Goal: Task Accomplishment & Management: Manage account settings

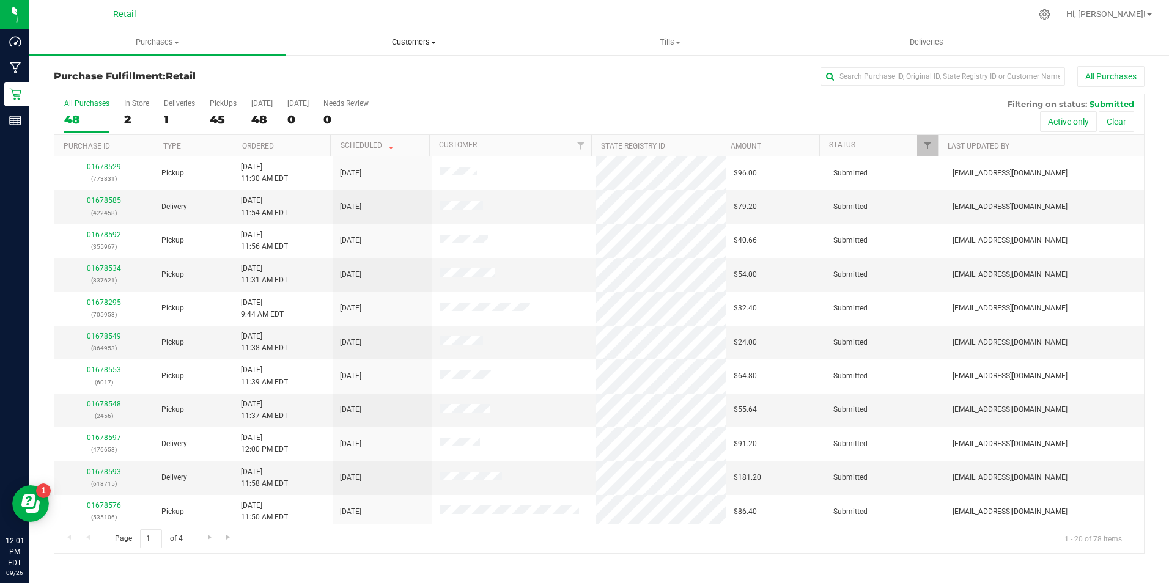
click at [397, 45] on span "Customers" at bounding box center [413, 42] width 255 height 11
click at [320, 74] on span "All customers" at bounding box center [329, 73] width 88 height 10
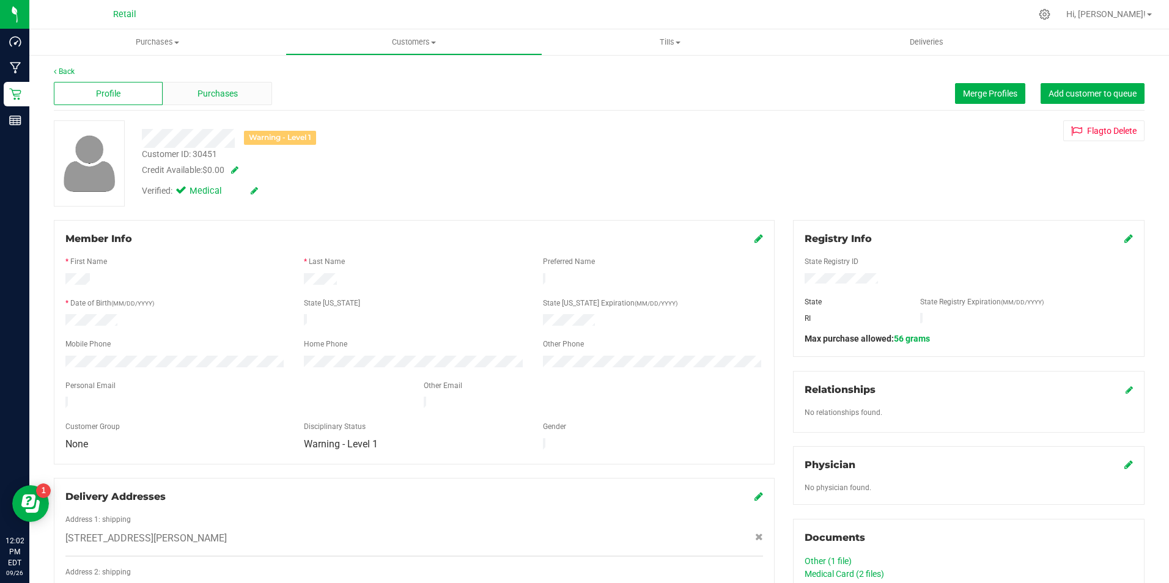
click at [249, 95] on div "Purchases" at bounding box center [217, 93] width 109 height 23
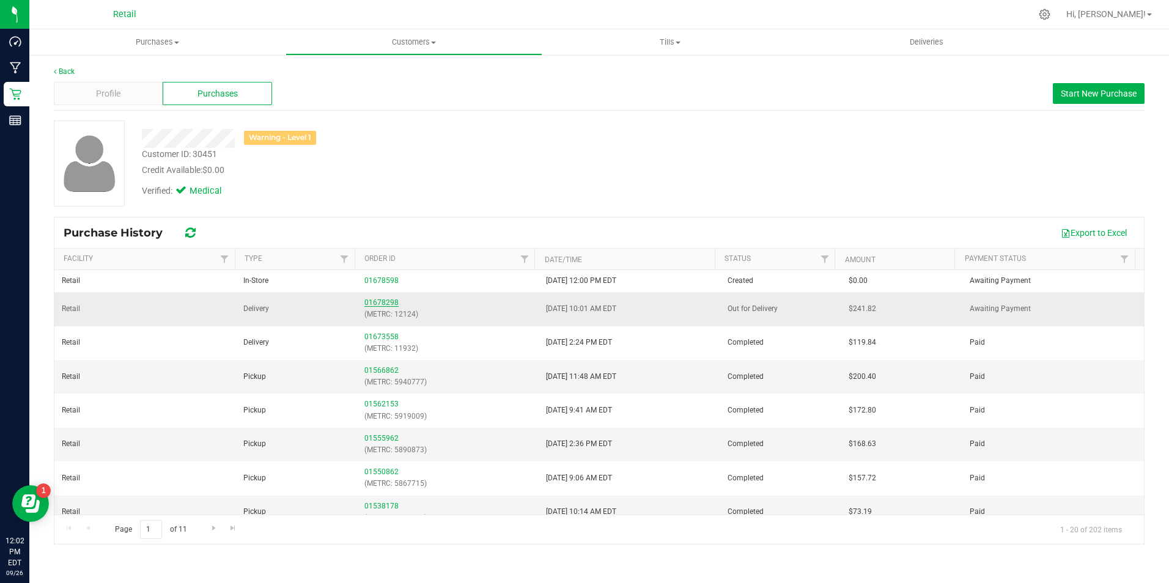
click at [381, 299] on link "01678298" at bounding box center [381, 302] width 34 height 9
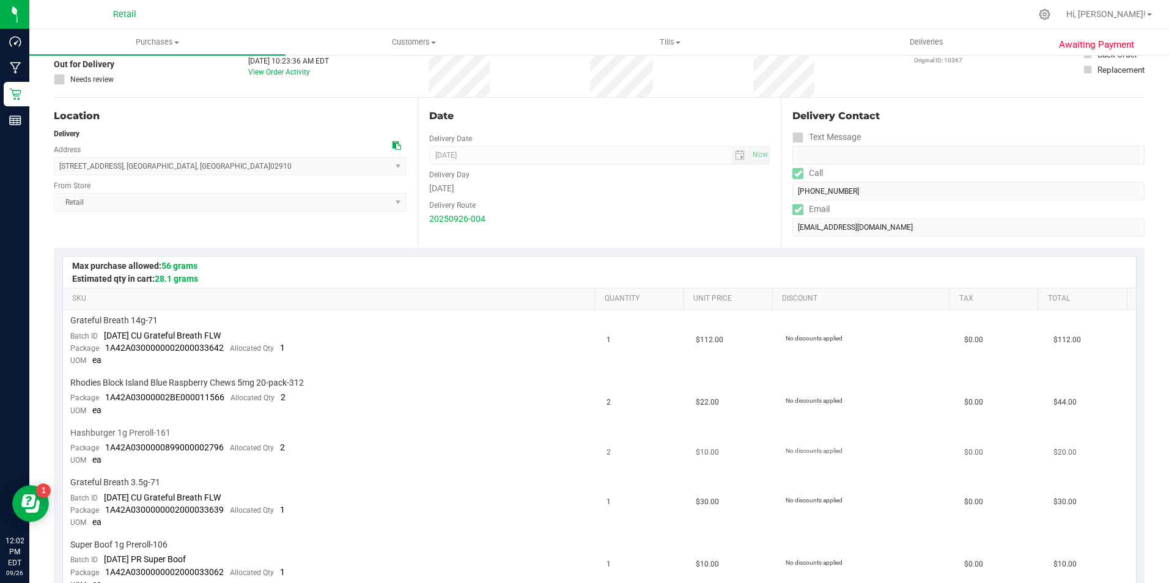
scroll to position [183, 0]
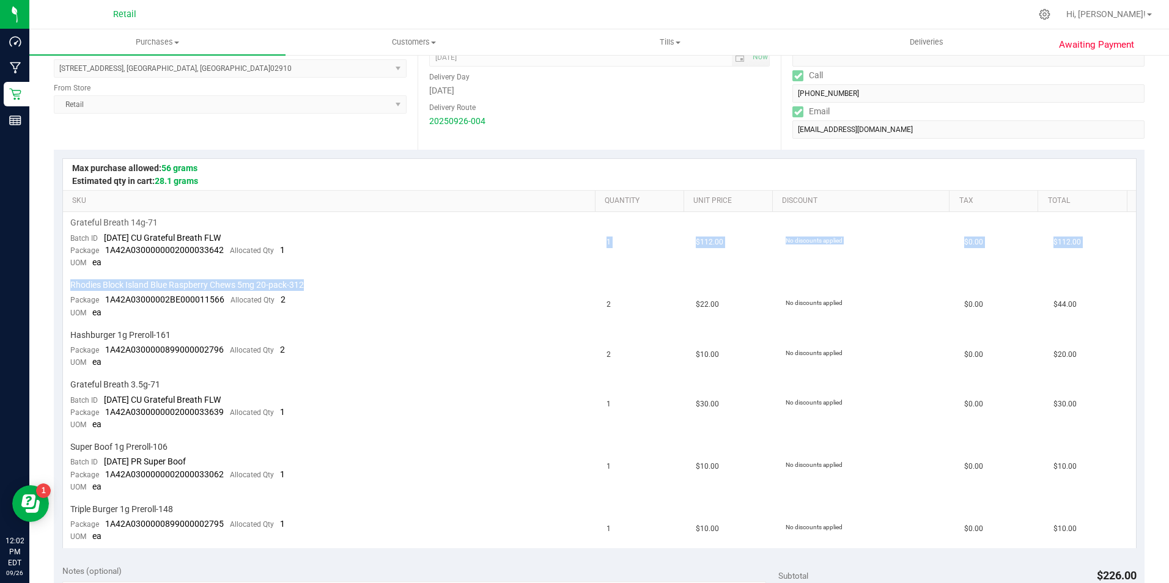
drag, startPoint x: 323, startPoint y: 278, endPoint x: 246, endPoint y: 273, distance: 77.2
click at [246, 273] on tbody "Grateful Breath 14g-71 Batch ID [DATE] CU Grateful Breath FLW Package 1A42A0300…" at bounding box center [599, 380] width 1073 height 336
drag, startPoint x: 246, startPoint y: 273, endPoint x: 254, endPoint y: 267, distance: 10.0
click at [254, 267] on td "Grateful Breath 14g-71 Batch ID [DATE] CU Grateful Breath FLW Package 1A42A0300…" at bounding box center [331, 243] width 537 height 62
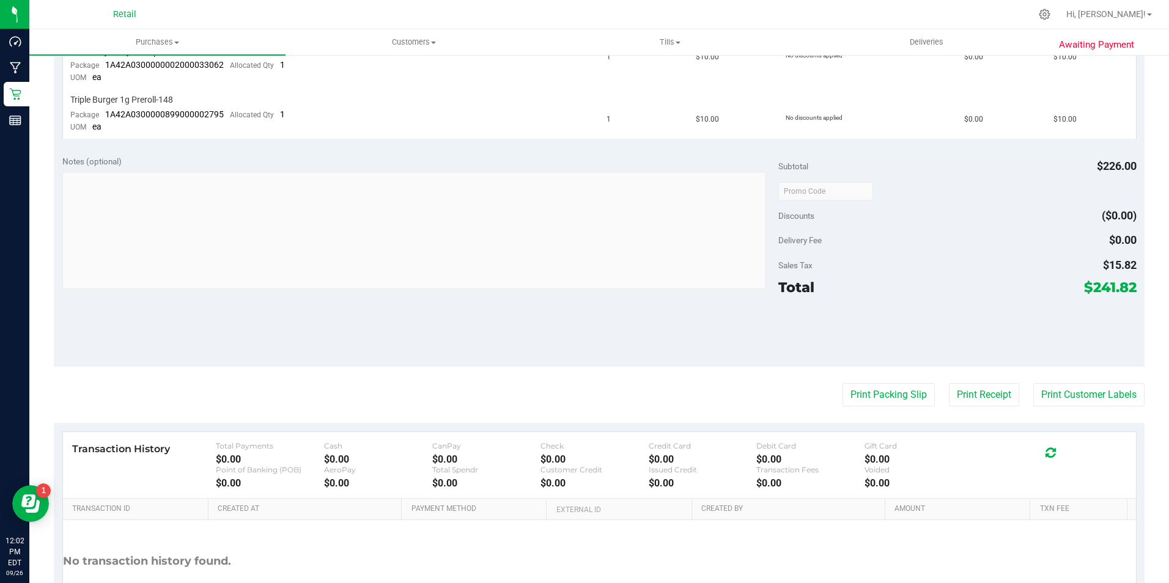
scroll to position [611, 0]
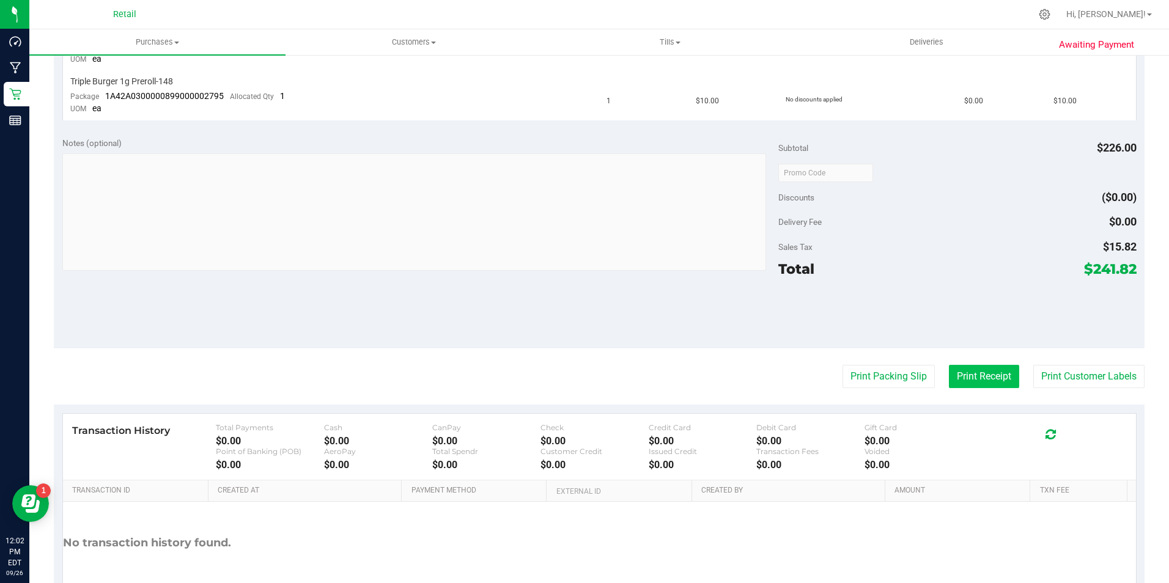
click at [981, 374] on button "Print Receipt" at bounding box center [984, 376] width 70 height 23
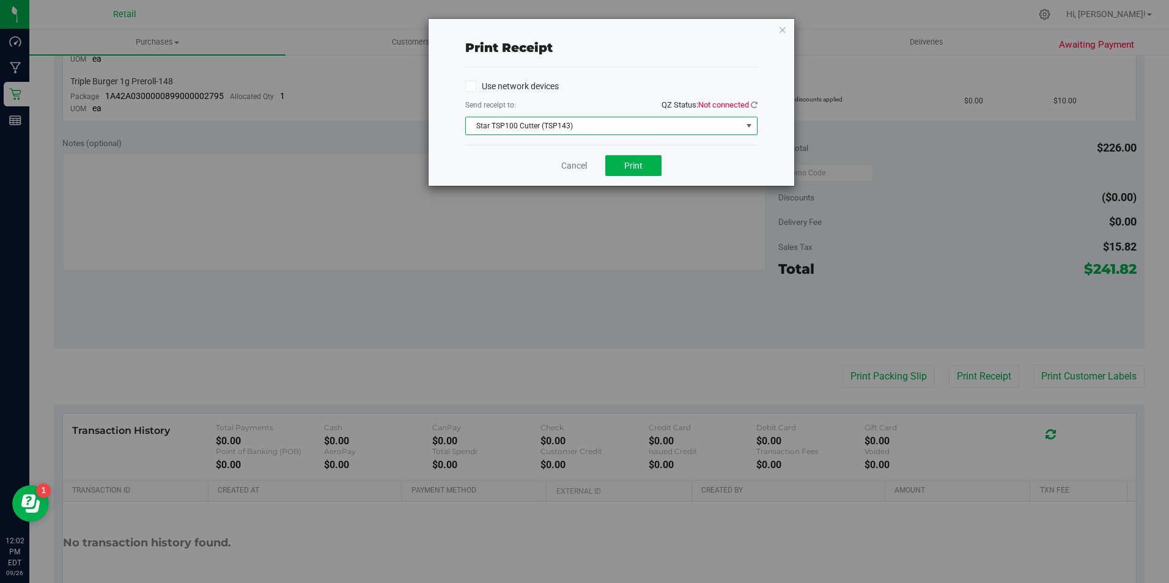
click at [628, 131] on span "Star TSP100 Cutter (TSP143)" at bounding box center [604, 125] width 276 height 17
click at [751, 106] on icon at bounding box center [754, 105] width 7 height 8
click at [651, 164] on button "Print" at bounding box center [633, 165] width 56 height 21
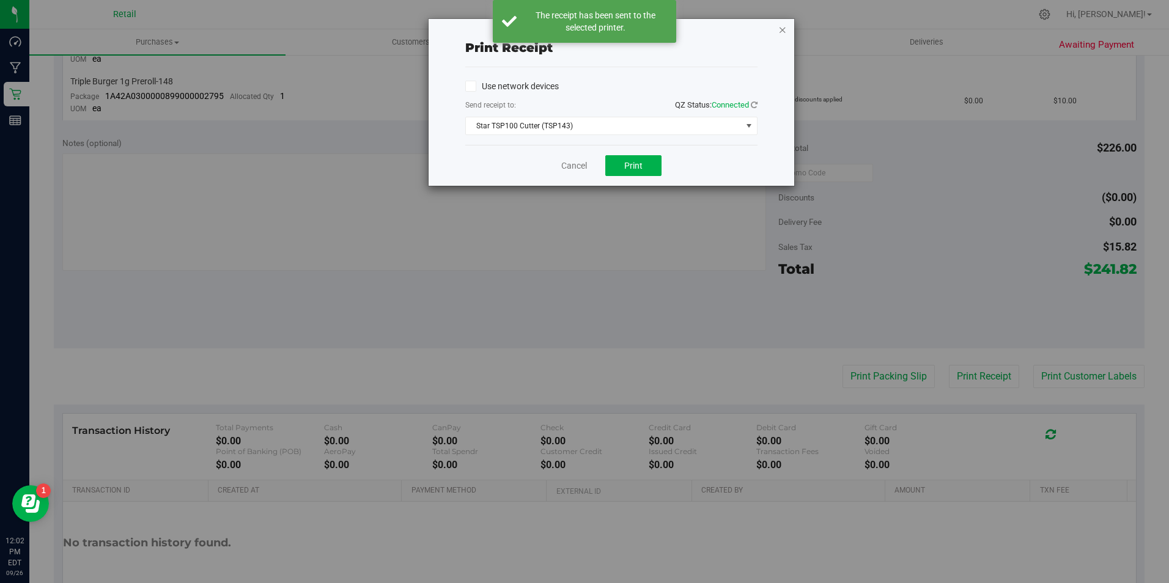
click at [785, 27] on icon "button" at bounding box center [782, 29] width 9 height 15
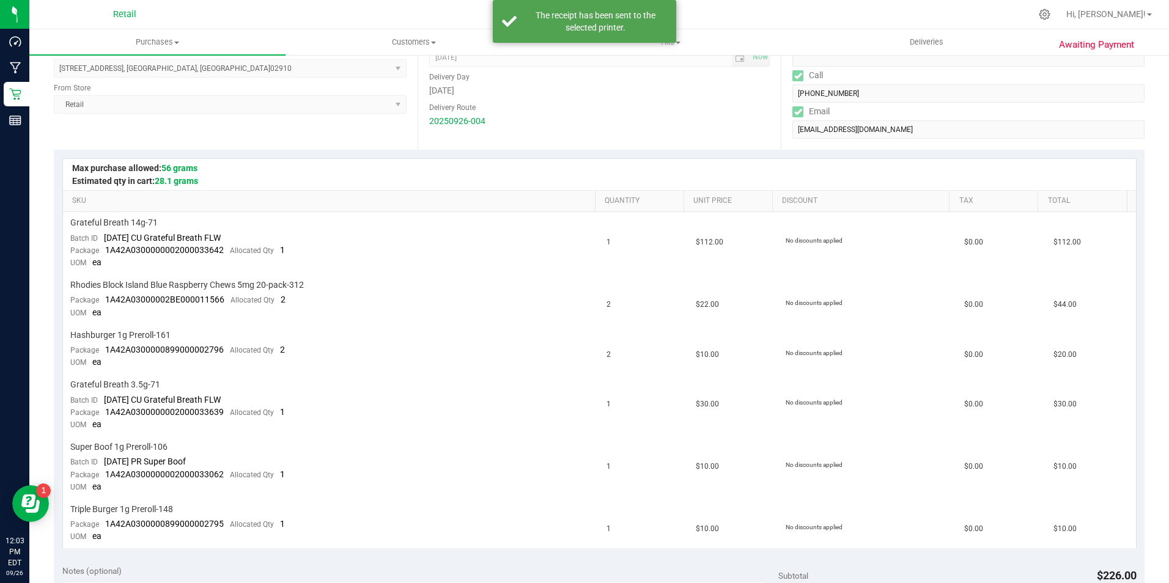
scroll to position [0, 0]
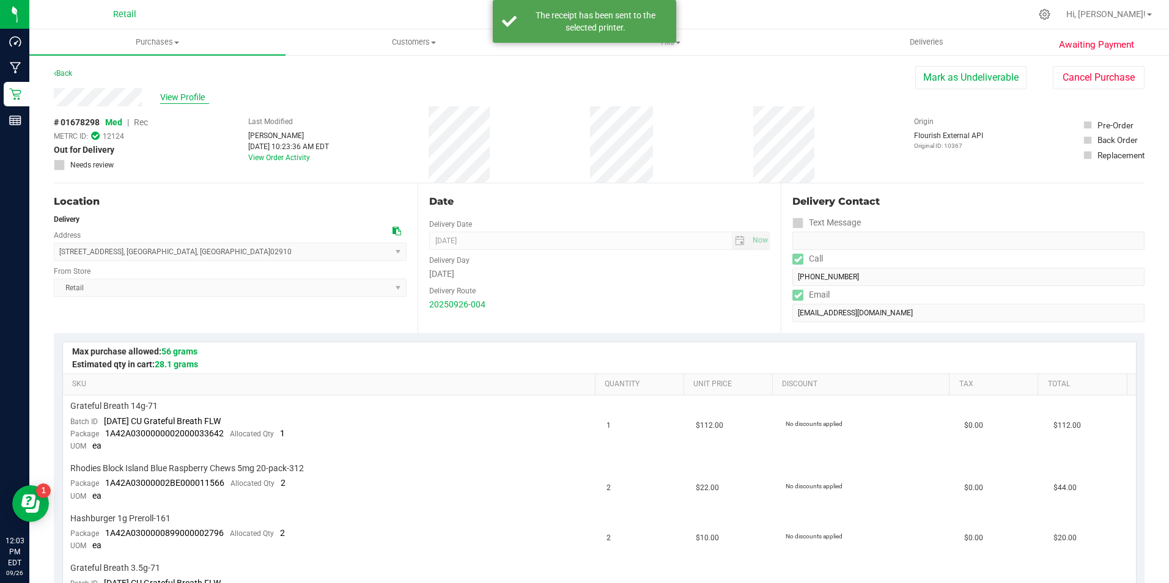
click at [179, 91] on span "View Profile" at bounding box center [184, 97] width 49 height 13
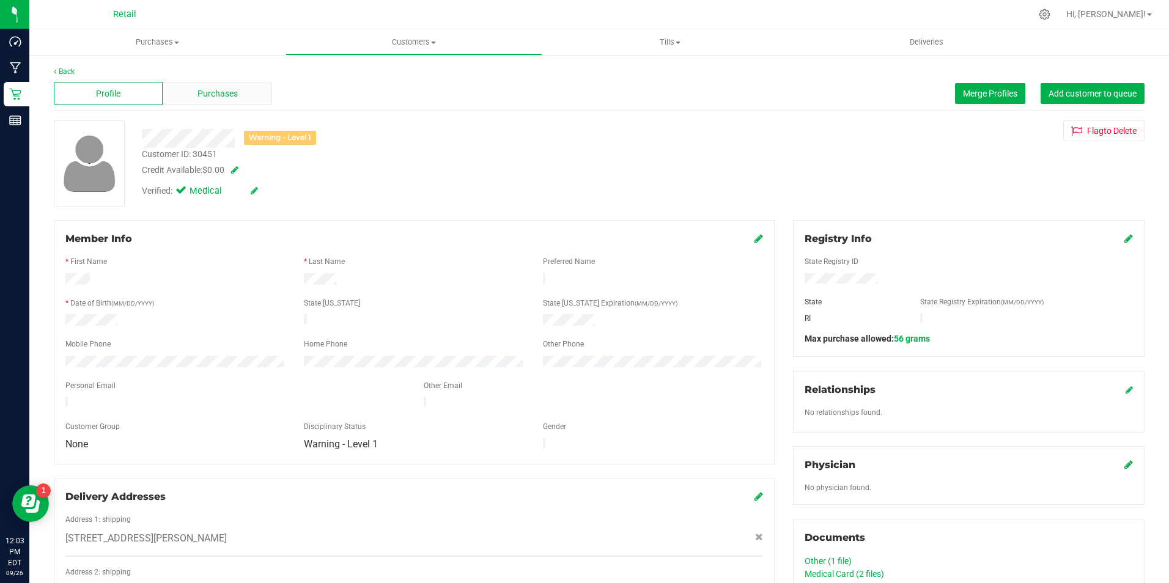
click at [215, 86] on div "Purchases" at bounding box center [217, 93] width 109 height 23
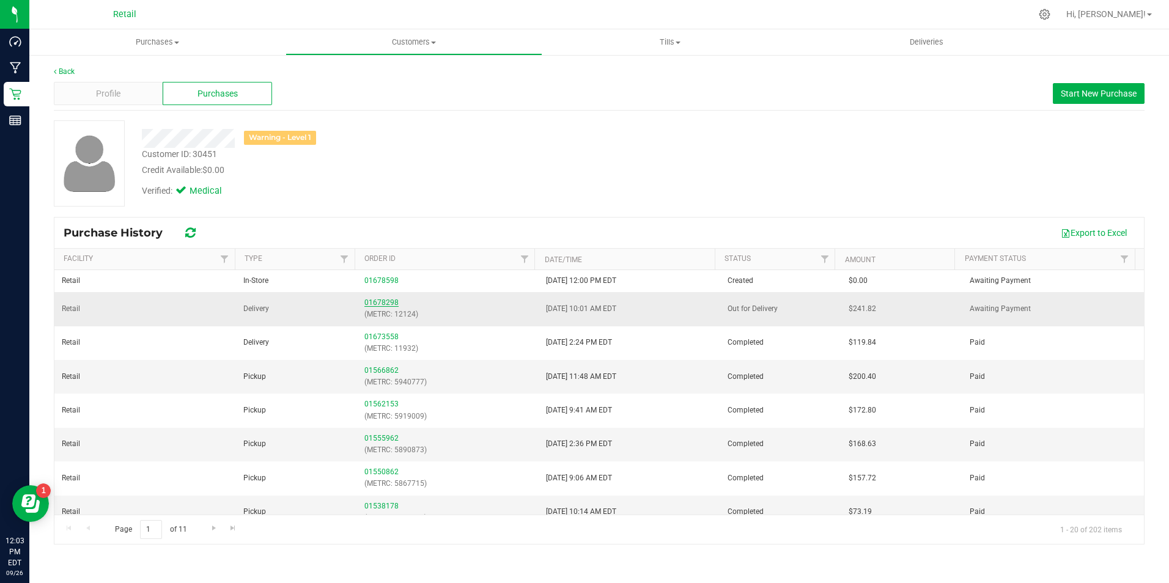
click at [391, 304] on link "01678298" at bounding box center [381, 302] width 34 height 9
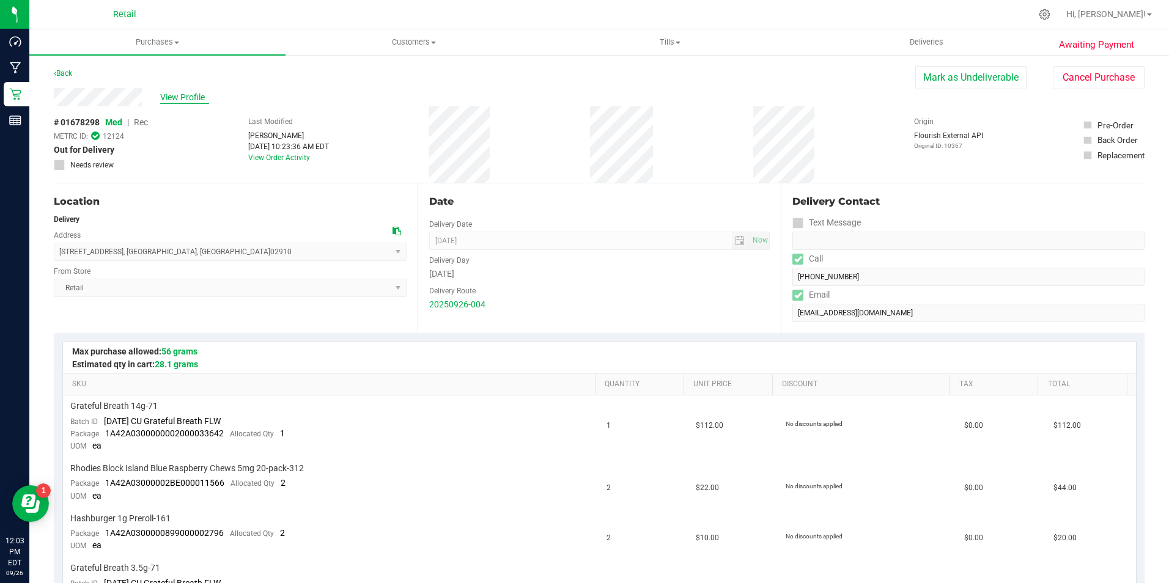
click at [192, 98] on span "View Profile" at bounding box center [184, 97] width 49 height 13
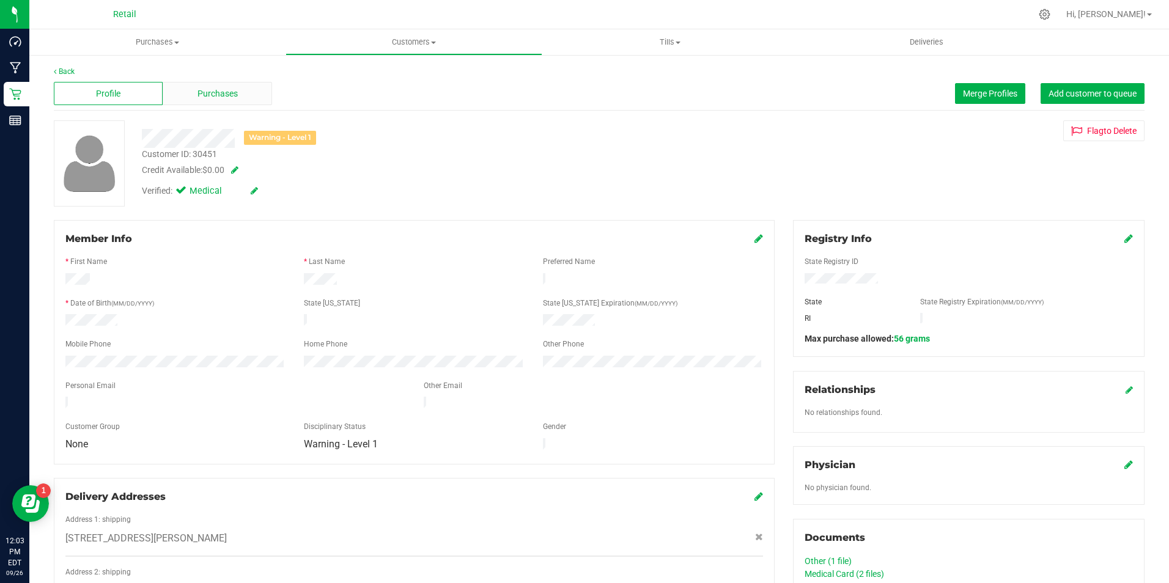
click at [175, 87] on div "Purchases" at bounding box center [217, 93] width 109 height 23
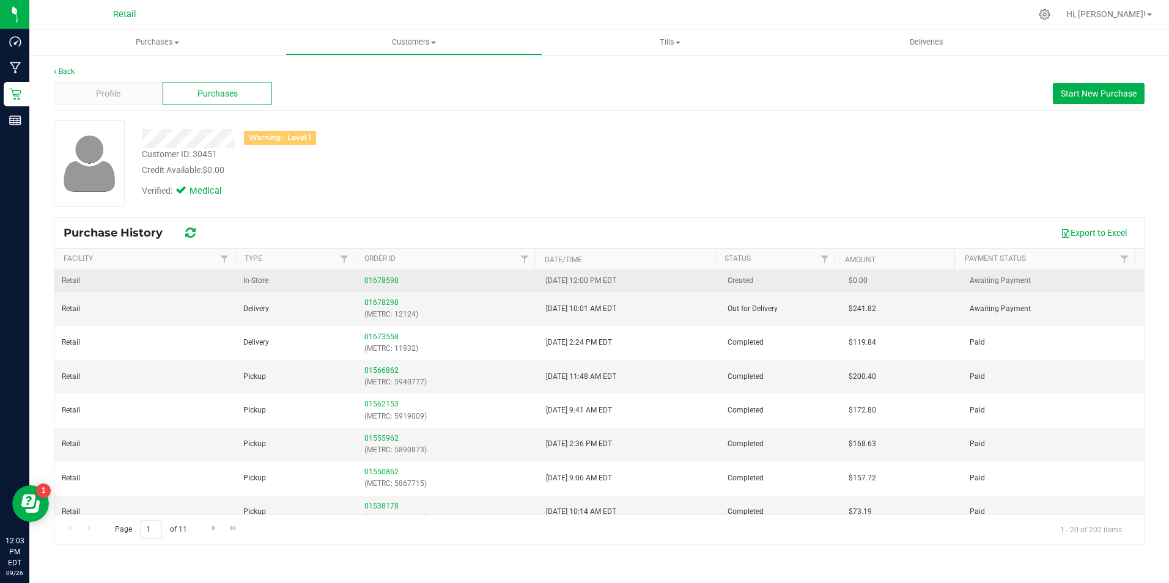
click at [372, 274] on td "01678598" at bounding box center [448, 281] width 182 height 22
click at [370, 278] on link "01678598" at bounding box center [381, 280] width 34 height 9
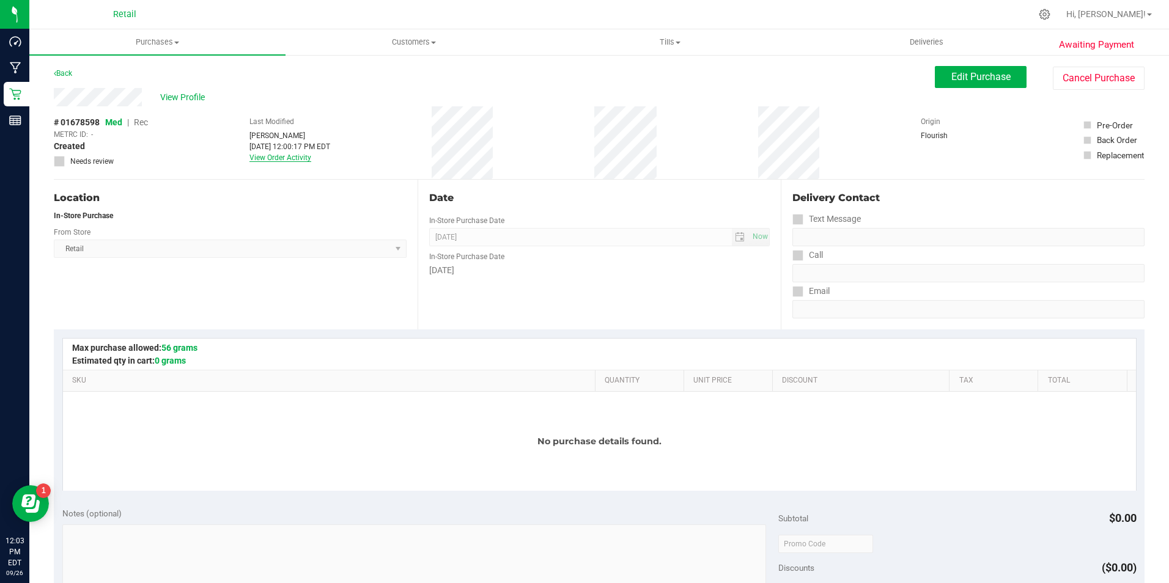
click at [285, 160] on link "View Order Activity" at bounding box center [280, 157] width 62 height 9
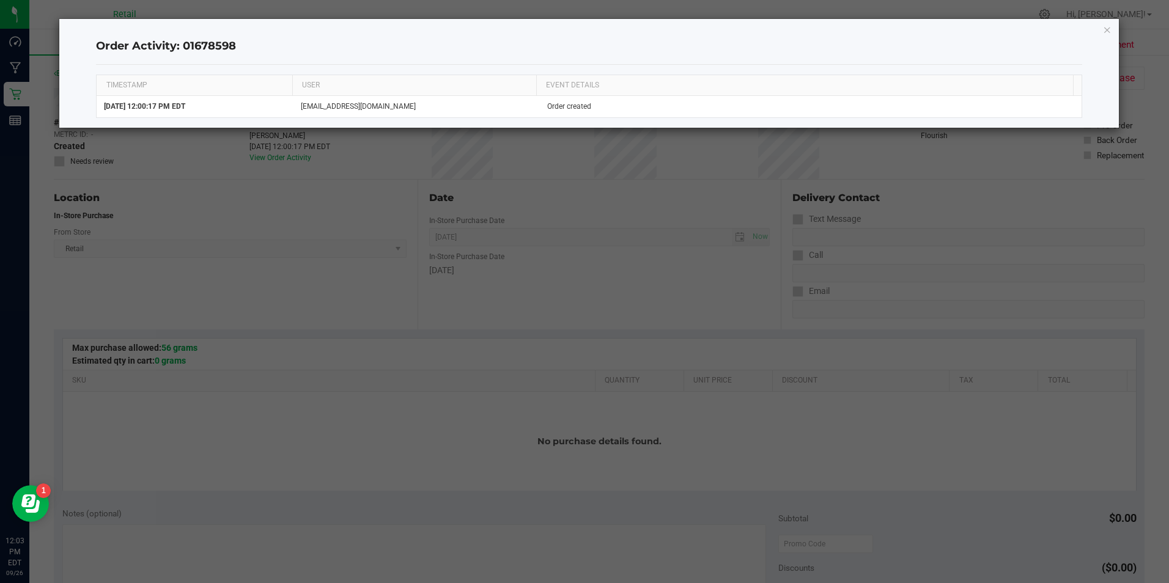
click at [1113, 33] on div "Order Activity: 01678598 TIMESTAMP USER EVENT DETAILS [DATE] 12:00:17 PM EDT [E…" at bounding box center [588, 73] width 1059 height 109
click at [1111, 30] on div "Order Activity: 01678598 TIMESTAMP USER EVENT DETAILS [DATE] 12:00:17 PM EDT [E…" at bounding box center [588, 73] width 1059 height 109
click at [1108, 27] on icon "button" at bounding box center [1107, 29] width 9 height 15
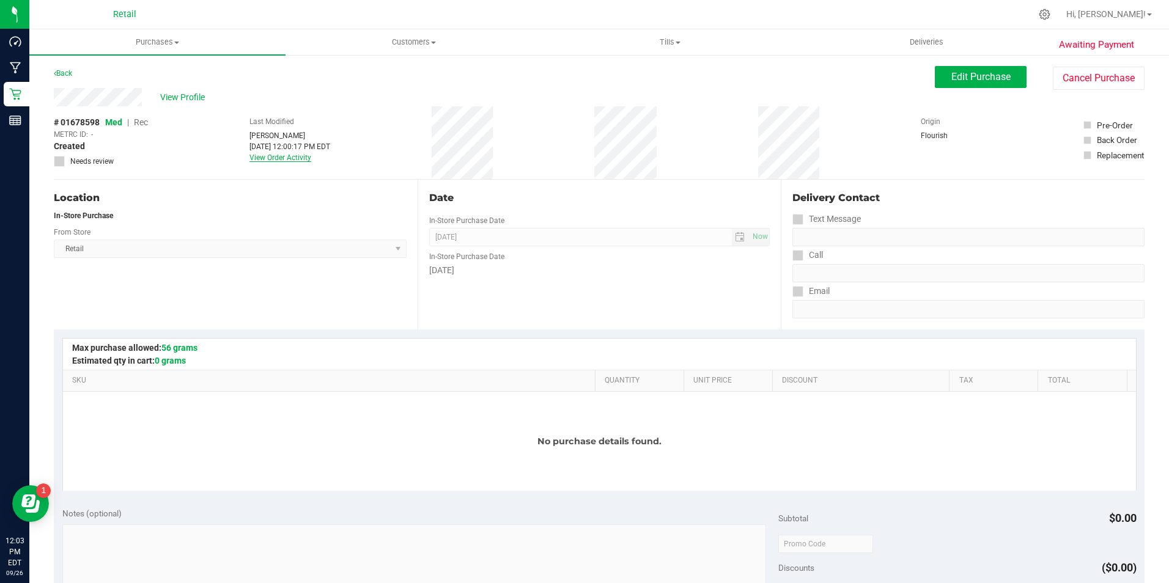
click at [287, 158] on link "View Order Activity" at bounding box center [280, 157] width 62 height 9
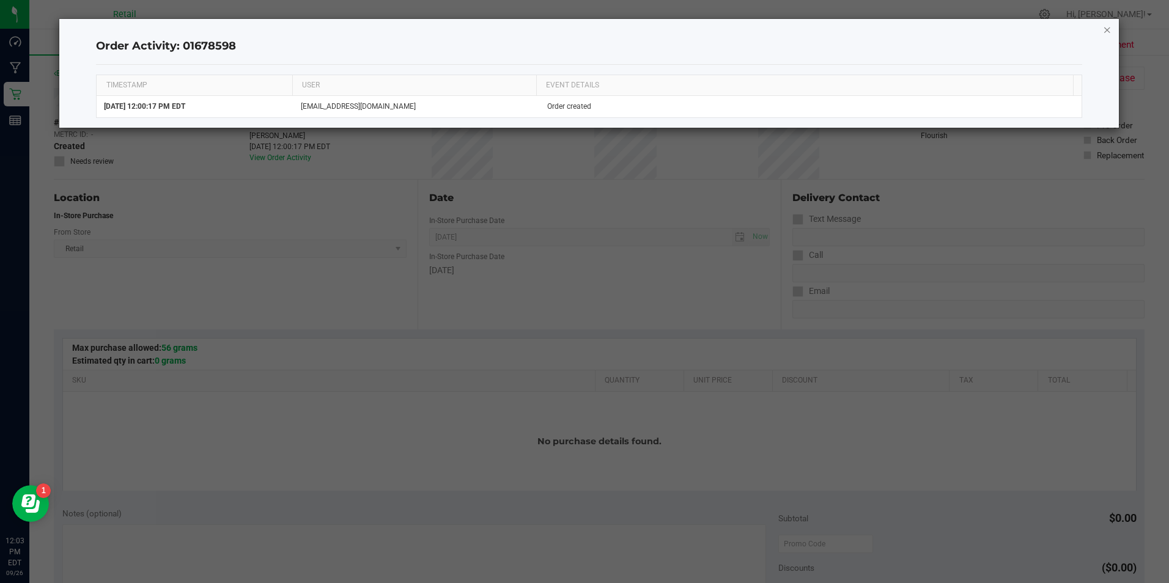
click at [1106, 29] on icon "button" at bounding box center [1107, 29] width 9 height 15
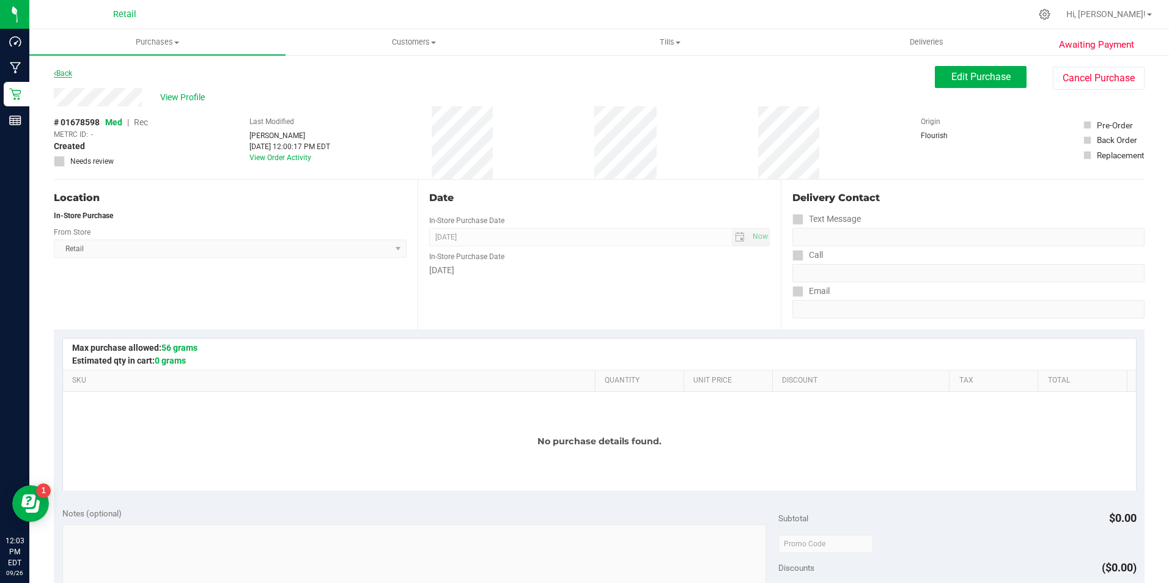
click at [72, 75] on link "Back" at bounding box center [63, 73] width 18 height 9
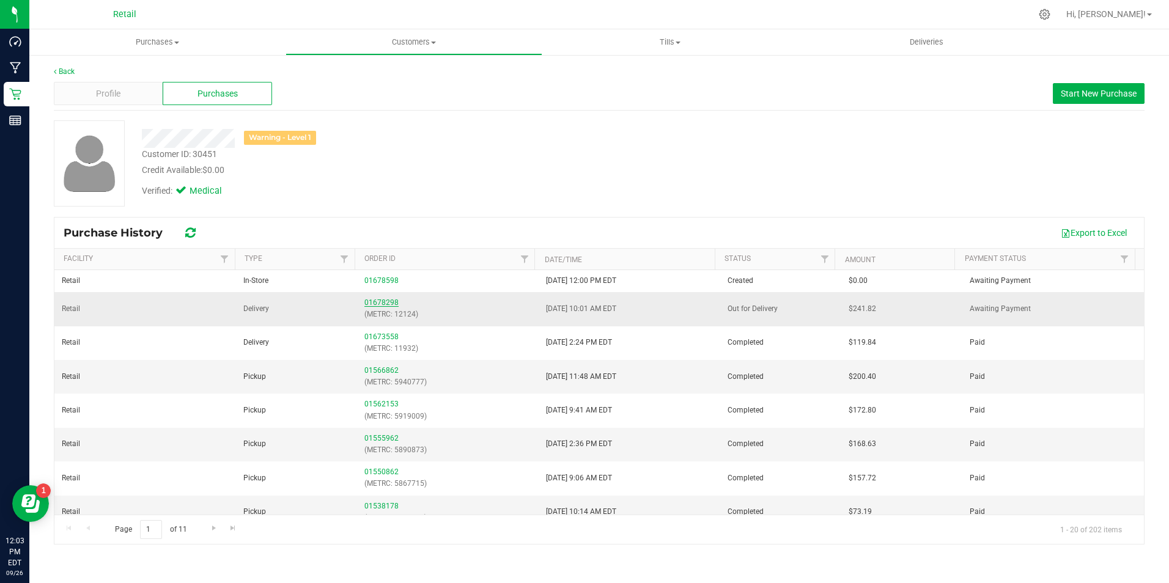
click at [392, 296] on td "01678298 (METRC: 12124)" at bounding box center [448, 309] width 182 height 34
click at [391, 300] on link "01678298" at bounding box center [381, 302] width 34 height 9
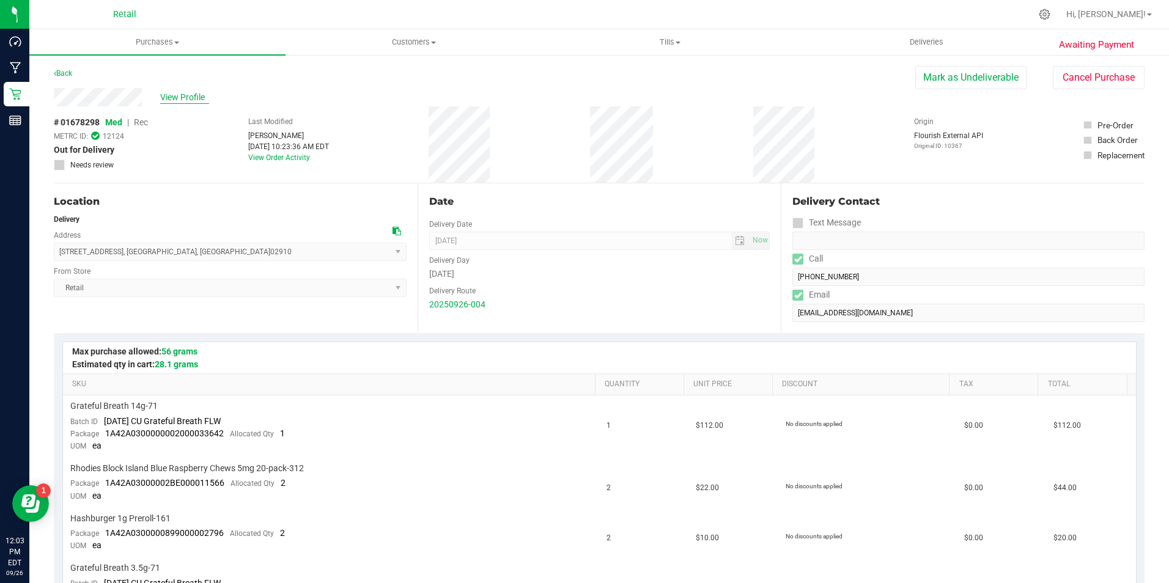
click at [186, 100] on span "View Profile" at bounding box center [184, 97] width 49 height 13
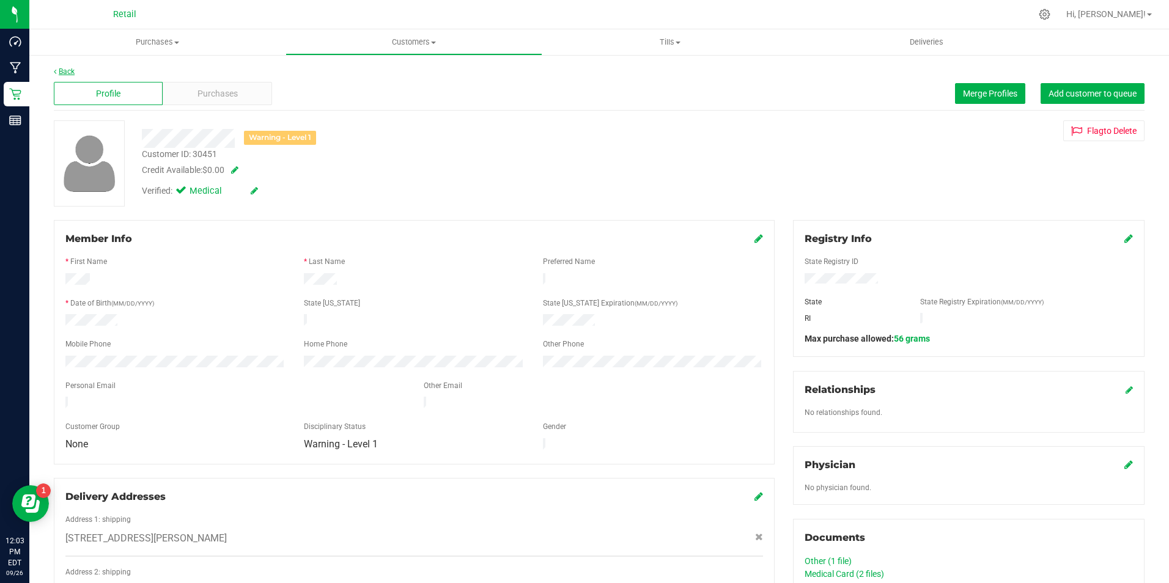
click at [70, 69] on link "Back" at bounding box center [64, 71] width 21 height 9
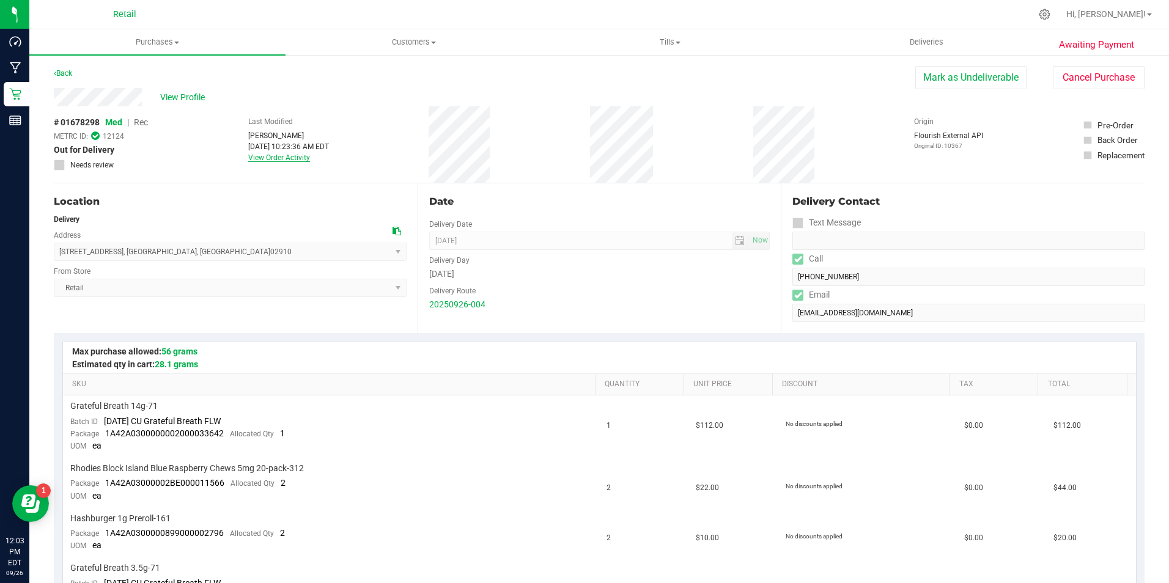
click at [282, 154] on link "View Order Activity" at bounding box center [279, 157] width 62 height 9
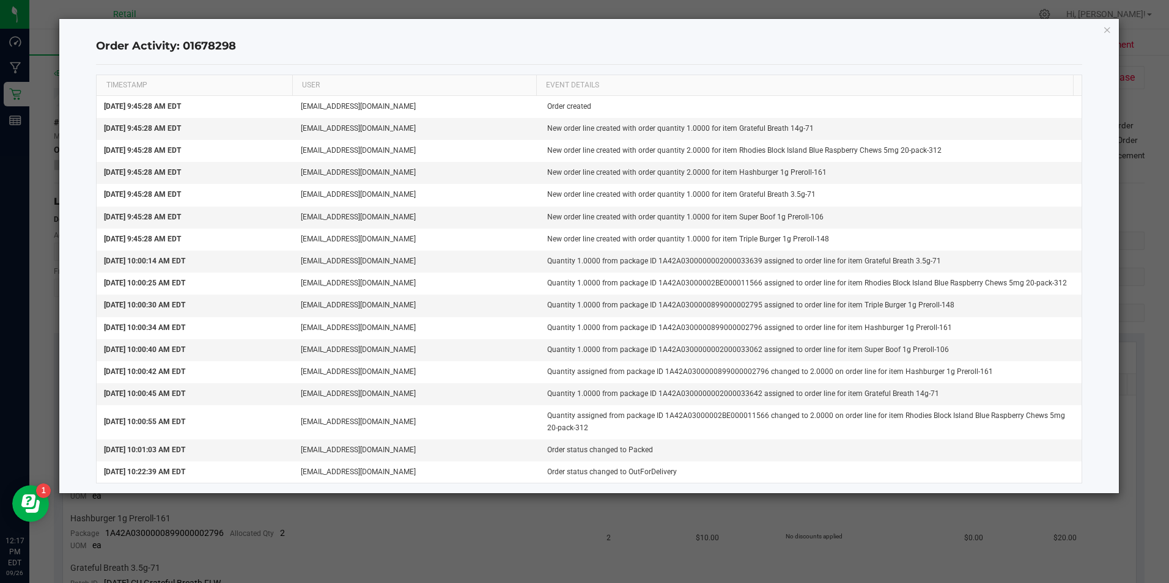
click at [142, 5] on ngb-modal-window "Order Activity: 01678298 TIMESTAMP USER EVENT DETAILS [DATE] 9:45:28 AM EDT [EM…" at bounding box center [589, 291] width 1178 height 583
click at [1111, 34] on div "Order Activity: 01678298 TIMESTAMP USER EVENT DETAILS [DATE] 9:45:28 AM EDT [EM…" at bounding box center [588, 256] width 1059 height 474
click at [1103, 24] on icon "button" at bounding box center [1107, 29] width 9 height 15
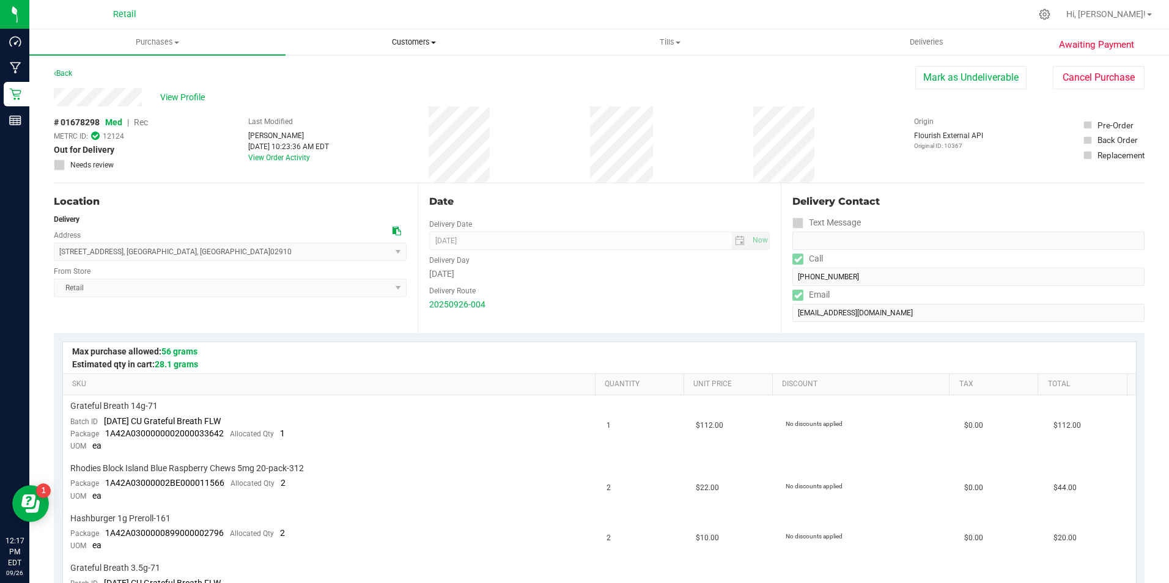
click at [426, 46] on span "Customers" at bounding box center [413, 42] width 255 height 11
click at [356, 78] on span "All customers" at bounding box center [329, 73] width 88 height 10
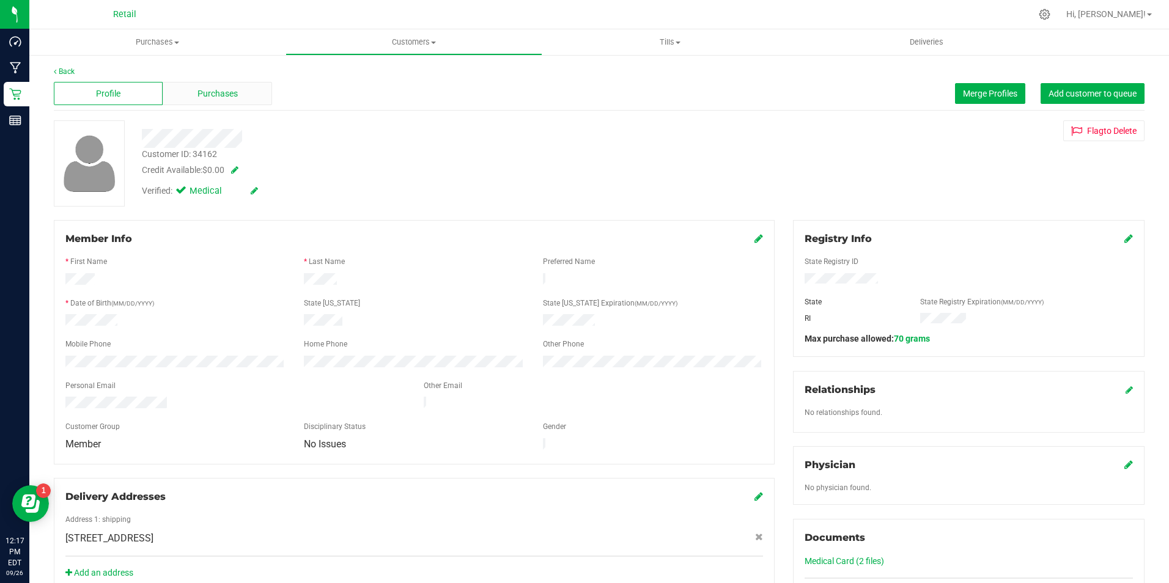
click at [222, 96] on span "Purchases" at bounding box center [217, 93] width 40 height 13
click at [65, 70] on link "Back" at bounding box center [64, 71] width 21 height 9
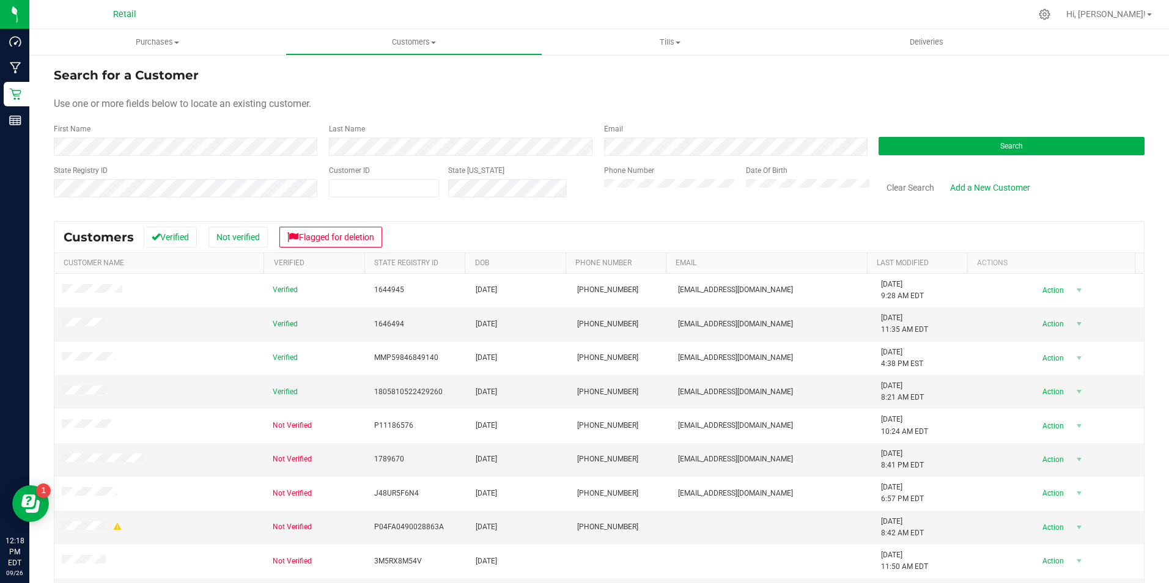
click at [173, 133] on div "First Name" at bounding box center [187, 139] width 266 height 32
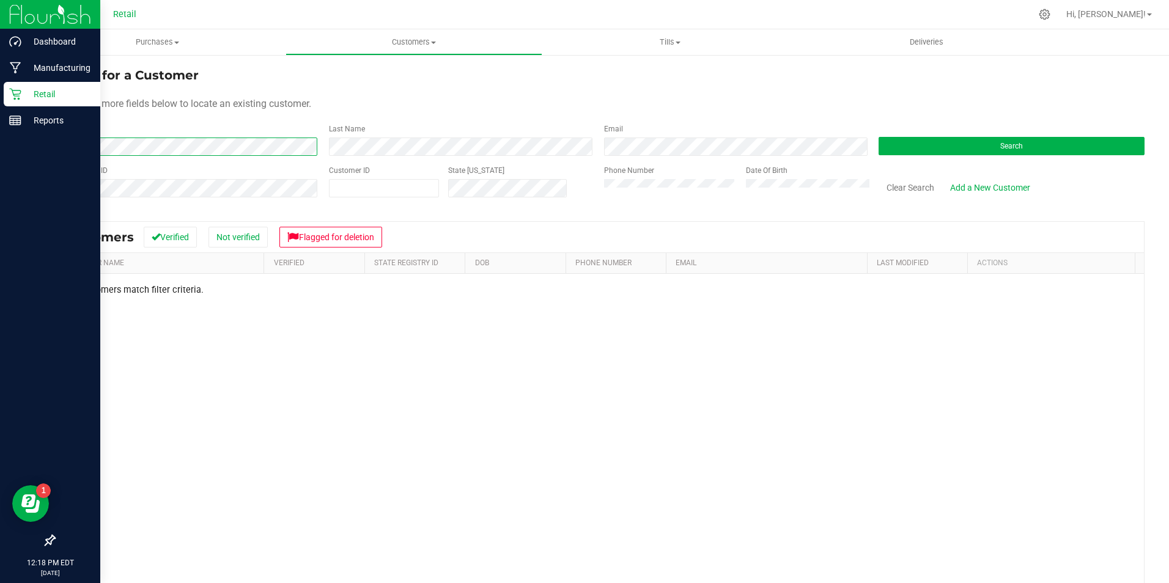
click at [12, 140] on div "Dashboard Manufacturing Retail Reports 12:18 PM EDT [DATE] 09/26 Retail Hi, [PE…" at bounding box center [584, 291] width 1169 height 583
click at [14, 150] on div "Dashboard Manufacturing Retail Reports 12:18 PM EDT [DATE] 09/26 Retail Hi, [PE…" at bounding box center [584, 291] width 1169 height 583
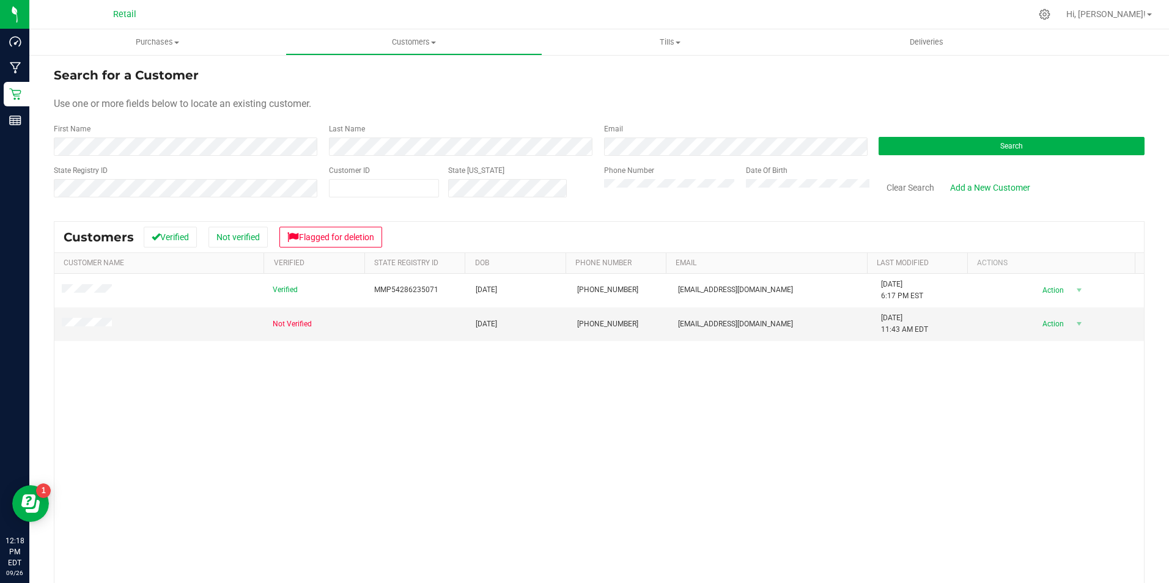
click at [258, 435] on div "Verified MMP54286235071 [DATE] (401) 781-4336 [EMAIL_ADDRESS][DOMAIN_NAME] [DAT…" at bounding box center [598, 457] width 1089 height 367
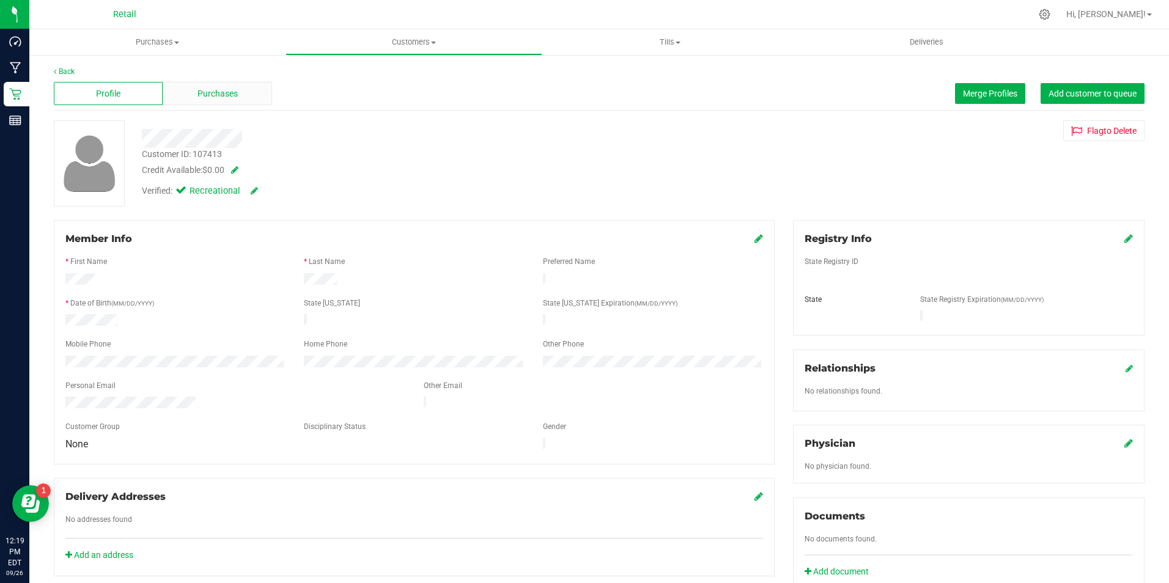
click at [206, 89] on span "Purchases" at bounding box center [217, 93] width 40 height 13
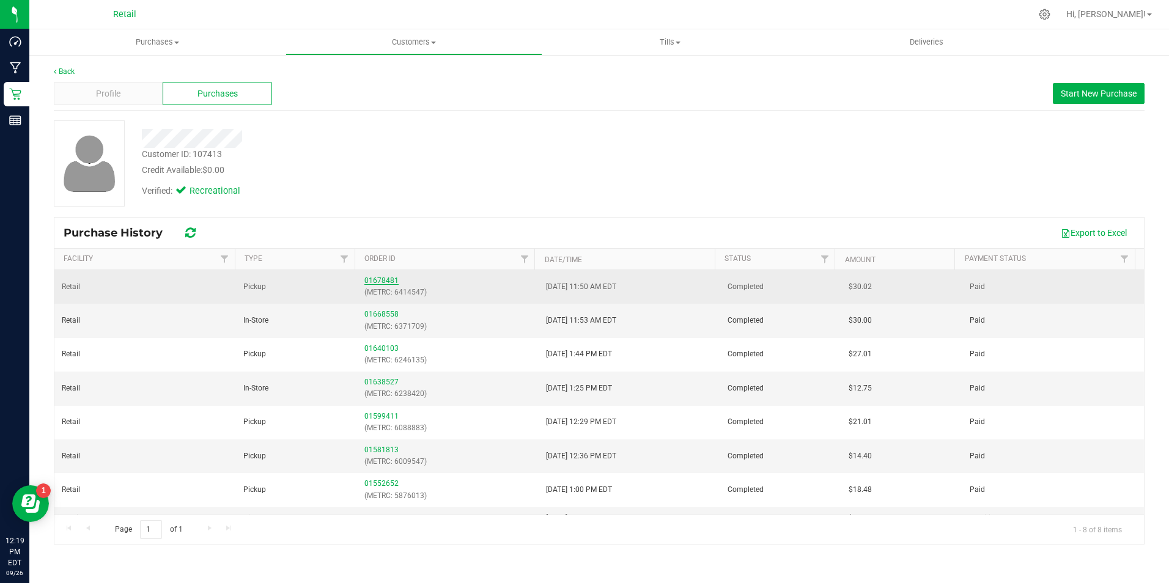
click at [381, 282] on link "01678481" at bounding box center [381, 280] width 34 height 9
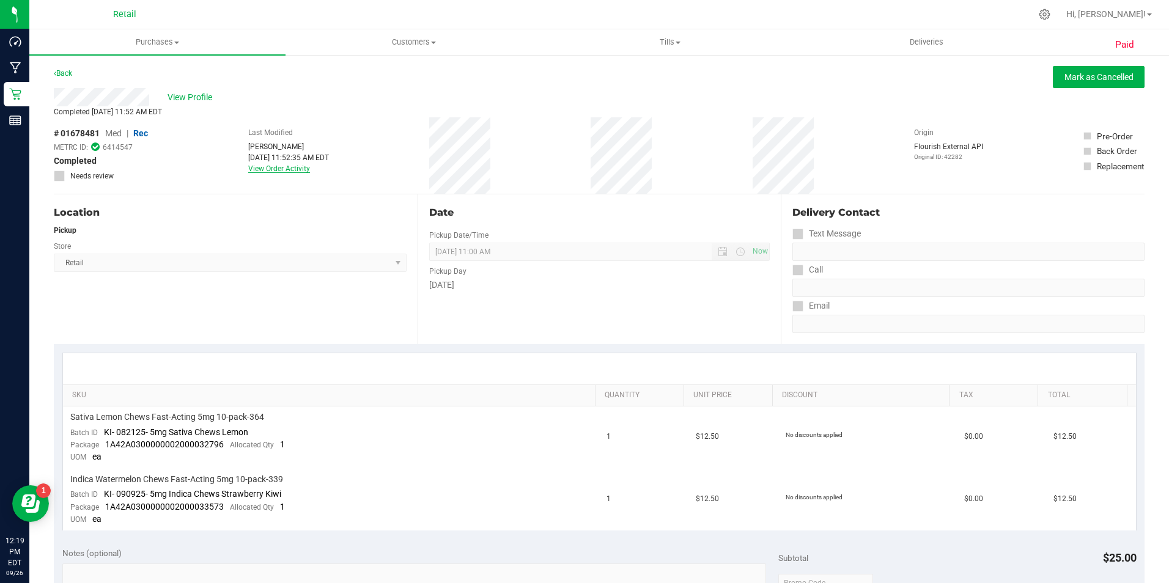
click at [279, 169] on link "View Order Activity" at bounding box center [279, 168] width 62 height 9
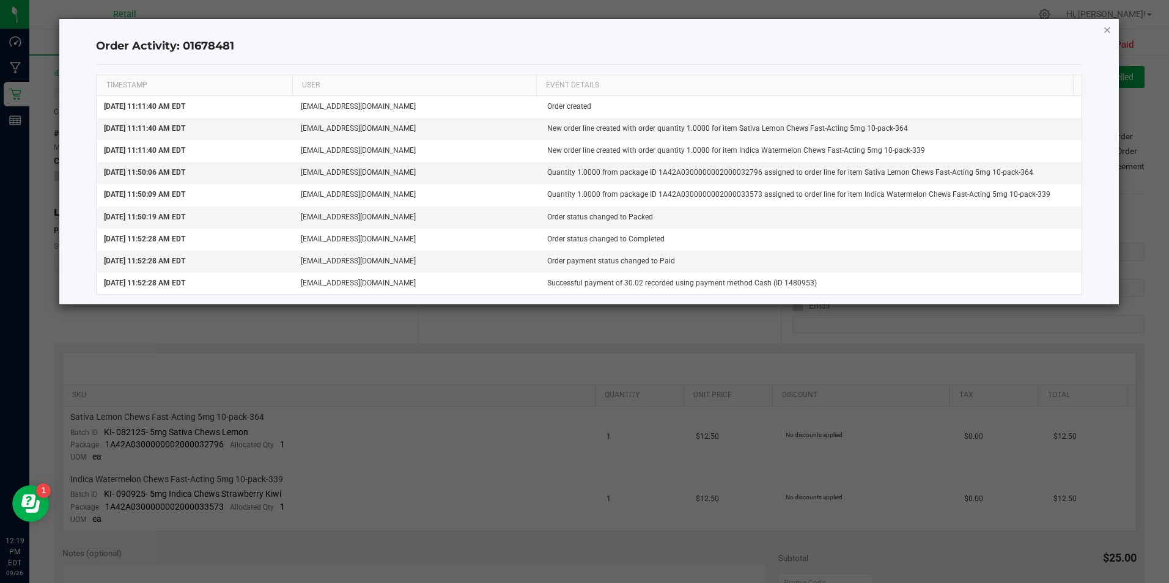
click at [1108, 30] on icon "button" at bounding box center [1107, 29] width 9 height 15
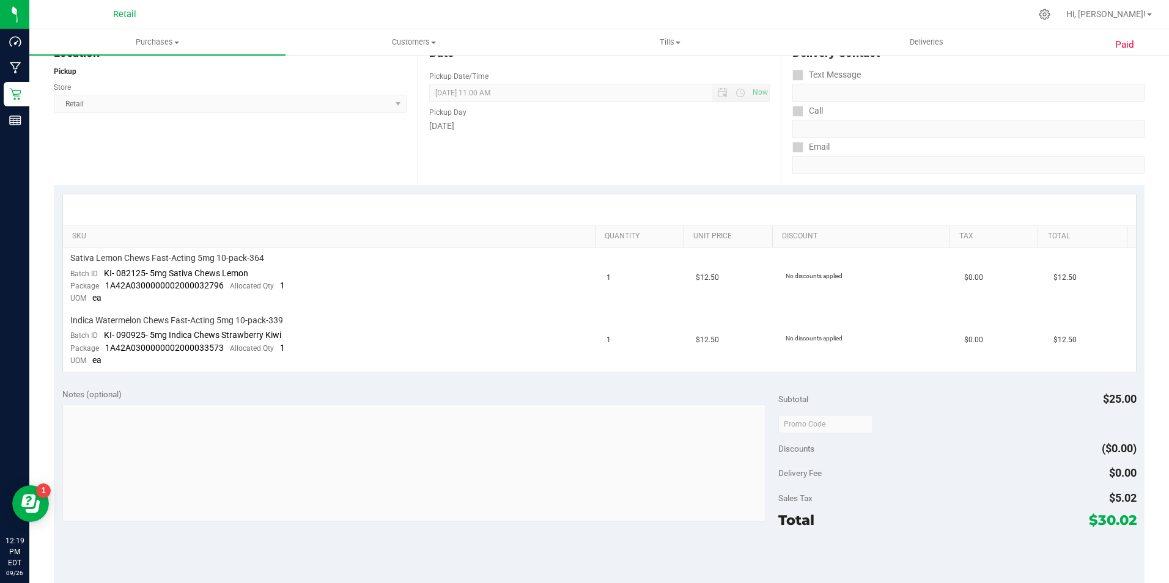
scroll to position [367, 0]
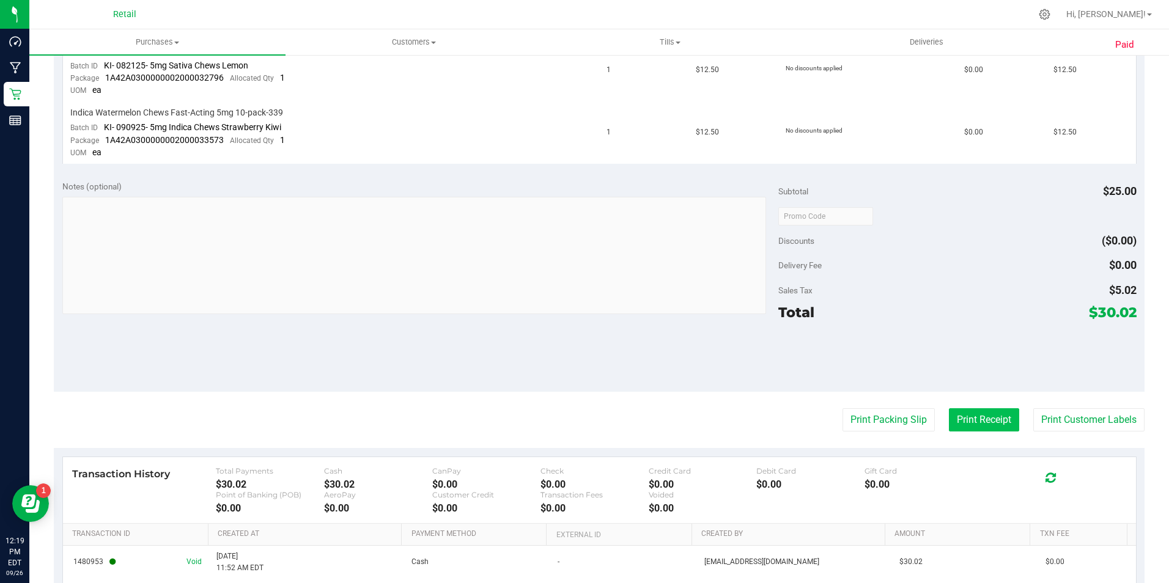
click at [974, 416] on button "Print Receipt" at bounding box center [984, 419] width 70 height 23
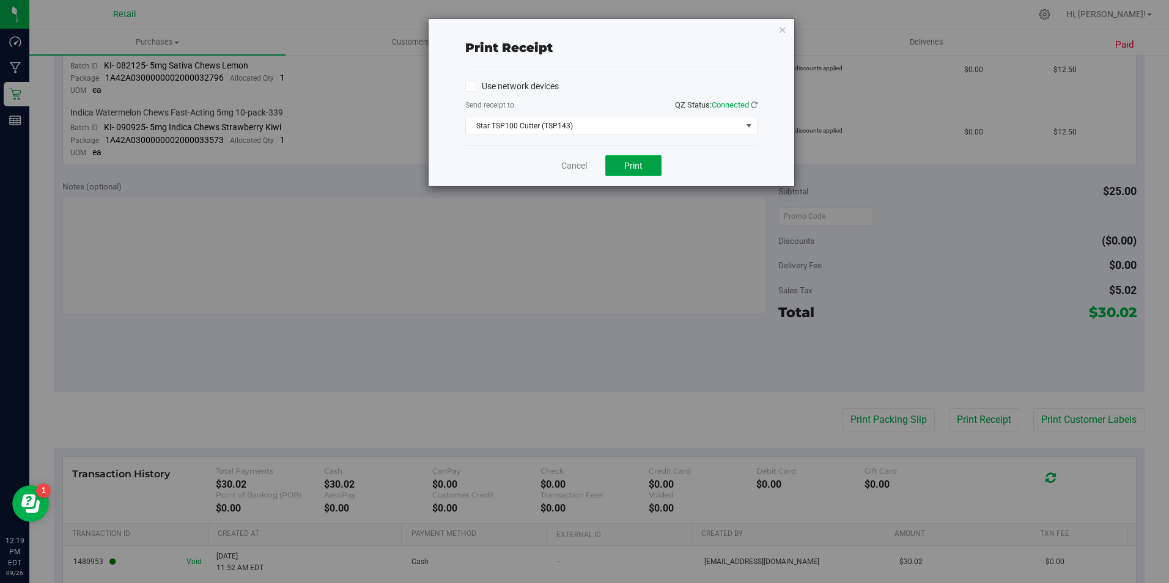
click at [644, 165] on button "Print" at bounding box center [633, 165] width 56 height 21
click at [580, 160] on link "Cancel" at bounding box center [574, 166] width 26 height 13
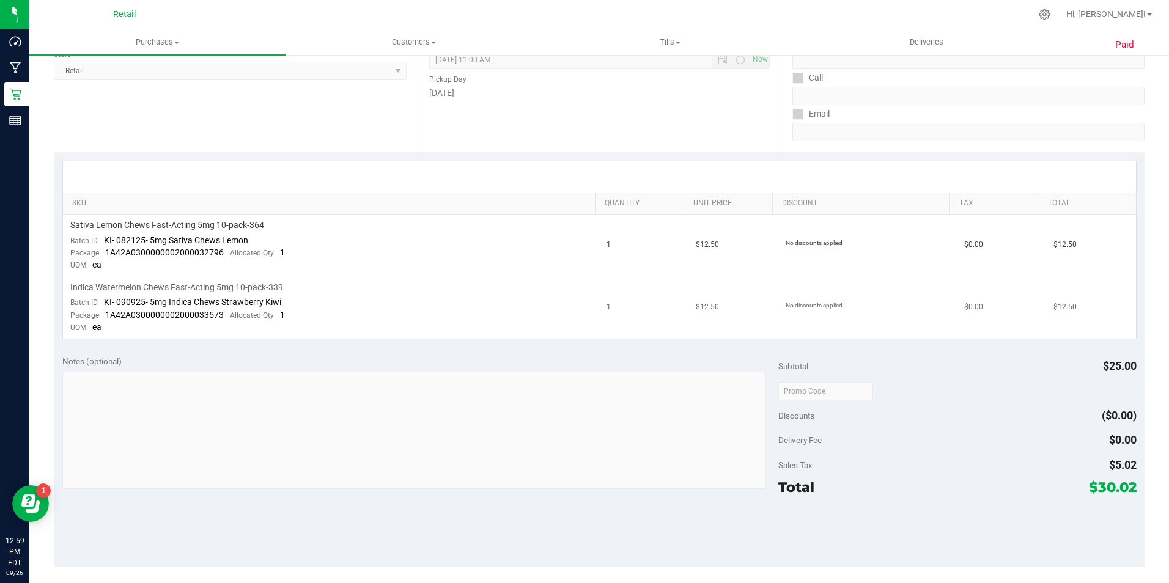
scroll to position [0, 0]
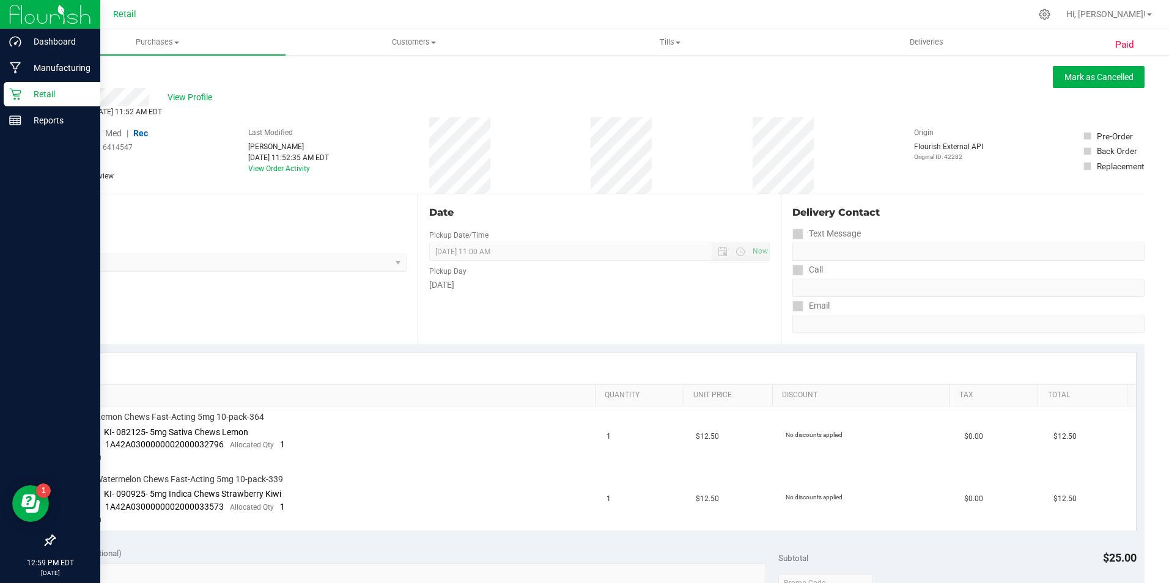
click at [17, 100] on div "Retail" at bounding box center [52, 94] width 97 height 24
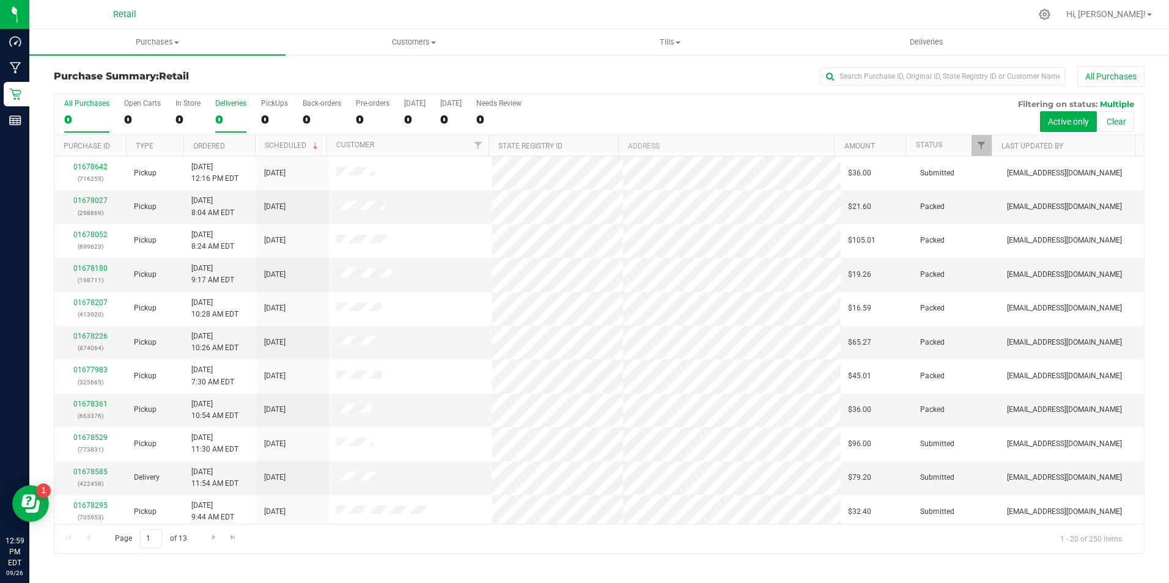
click at [241, 119] on div "0" at bounding box center [230, 119] width 31 height 14
click at [0, 0] on input "Deliveries 0" at bounding box center [0, 0] width 0 height 0
click at [186, 112] on div "0" at bounding box center [187, 119] width 25 height 14
click at [0, 0] on input "In Store 0" at bounding box center [0, 0] width 0 height 0
click at [127, 119] on div "0" at bounding box center [142, 119] width 37 height 14
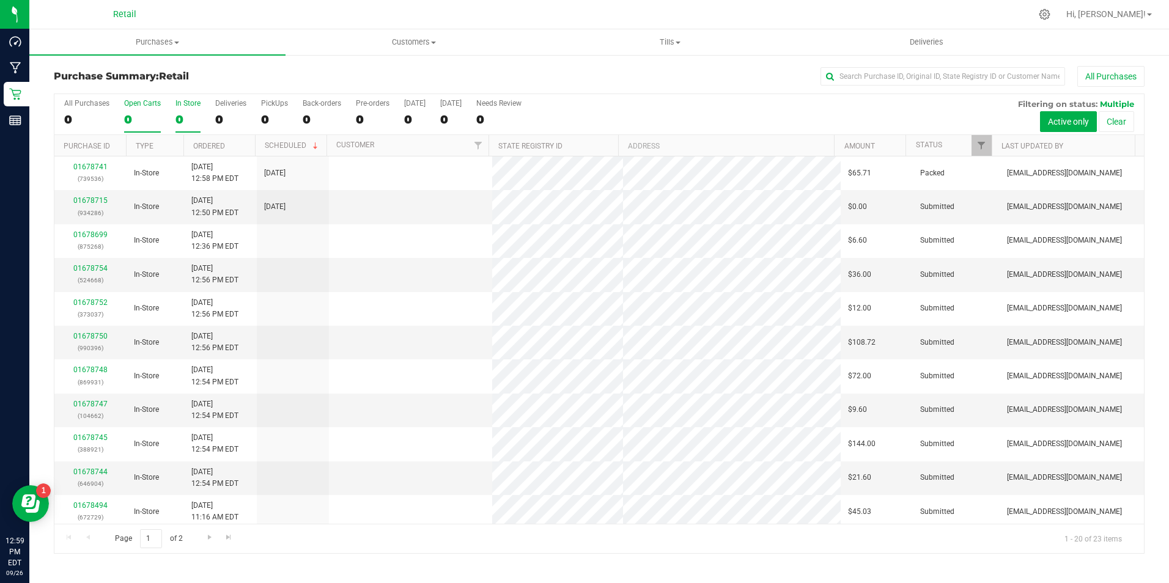
click at [0, 0] on input "Open Carts 0" at bounding box center [0, 0] width 0 height 0
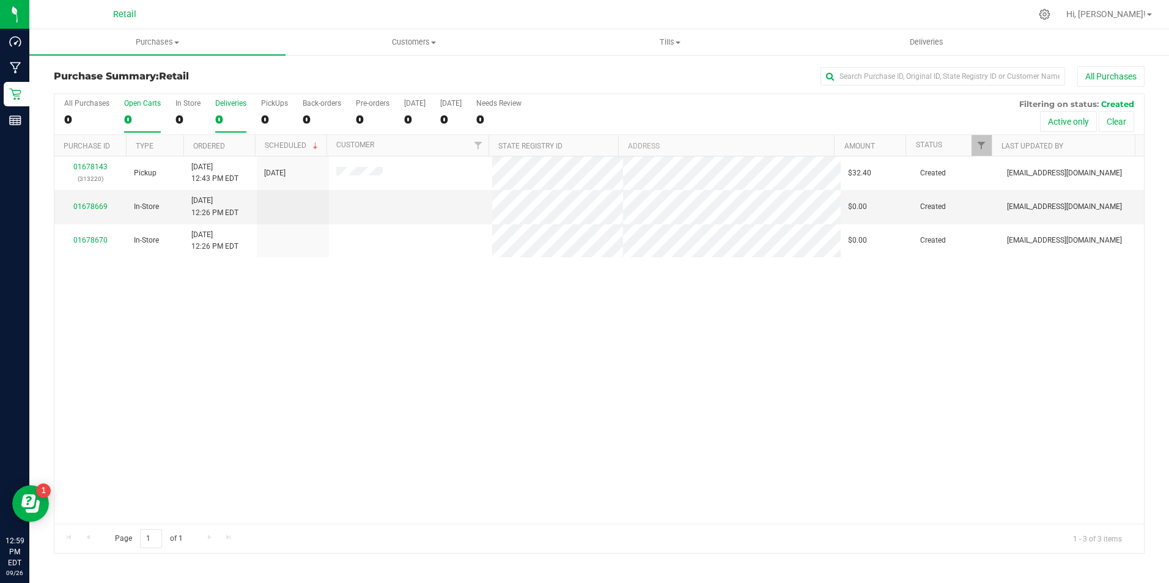
click at [245, 112] on div "0" at bounding box center [230, 119] width 31 height 14
click at [0, 0] on input "Deliveries 0" at bounding box center [0, 0] width 0 height 0
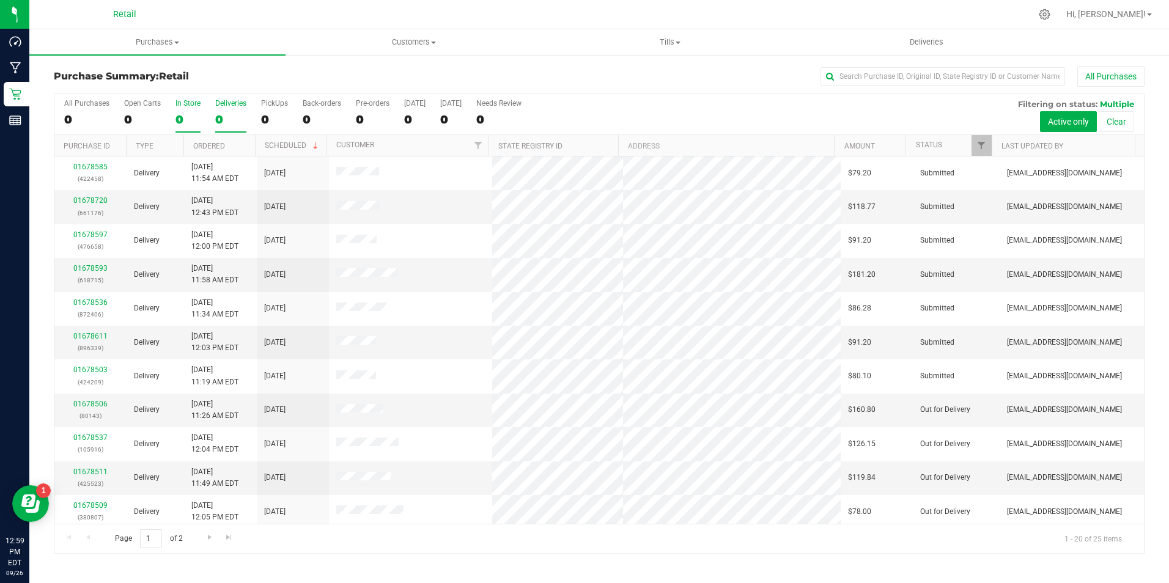
click at [175, 108] on label "In Store 0" at bounding box center [187, 116] width 25 height 34
click at [0, 0] on input "In Store 0" at bounding box center [0, 0] width 0 height 0
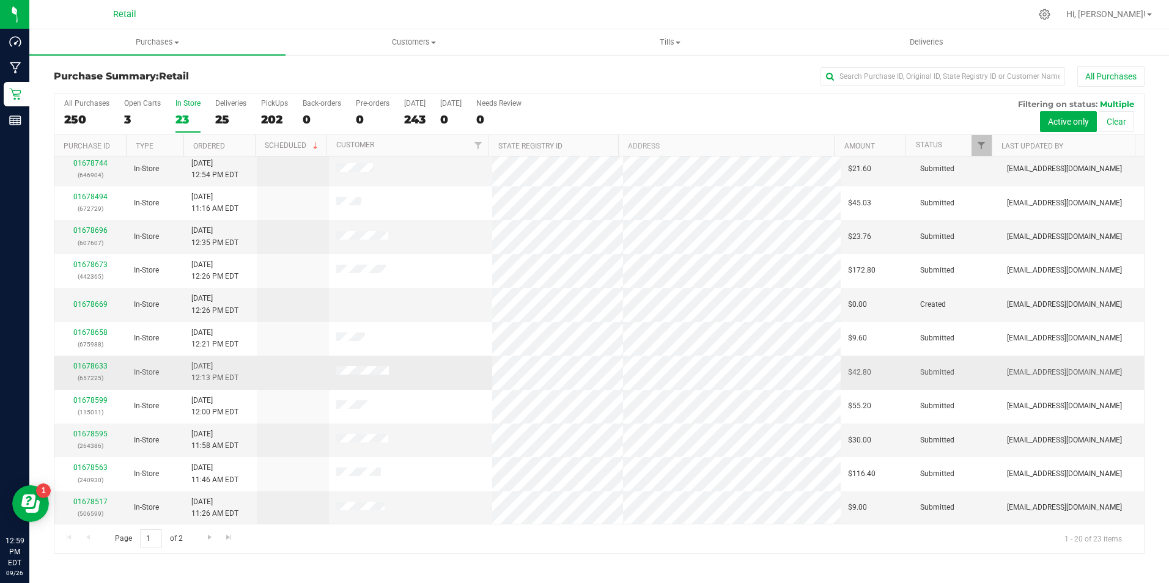
scroll to position [309, 0]
click at [228, 539] on span "Go to the last page" at bounding box center [229, 537] width 10 height 10
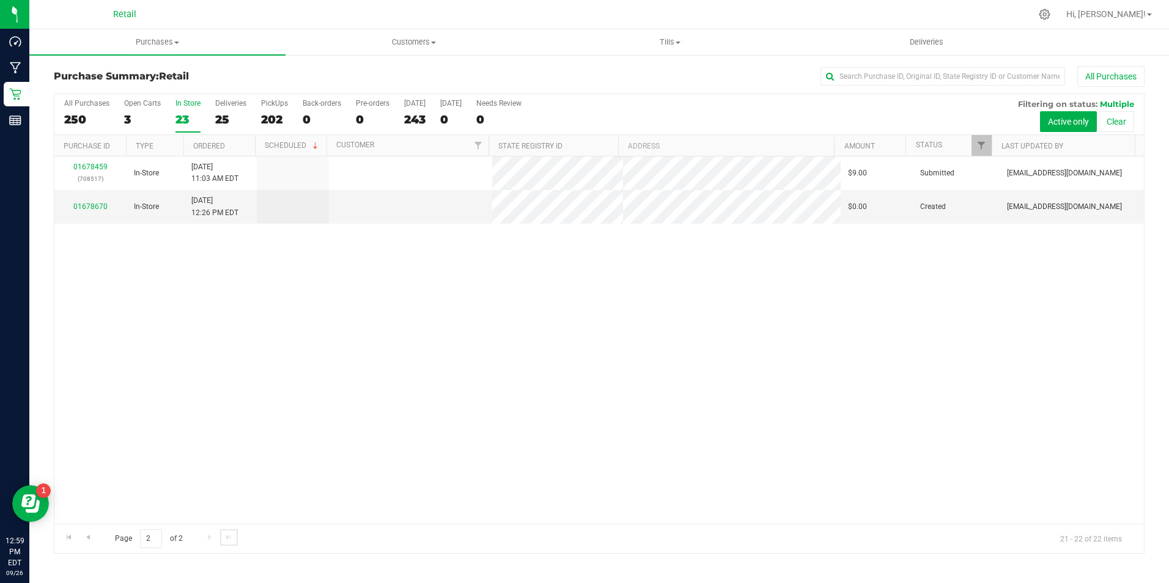
scroll to position [0, 0]
click at [181, 110] on label "In Store 23" at bounding box center [187, 116] width 25 height 34
click at [0, 0] on input "In Store 23" at bounding box center [0, 0] width 0 height 0
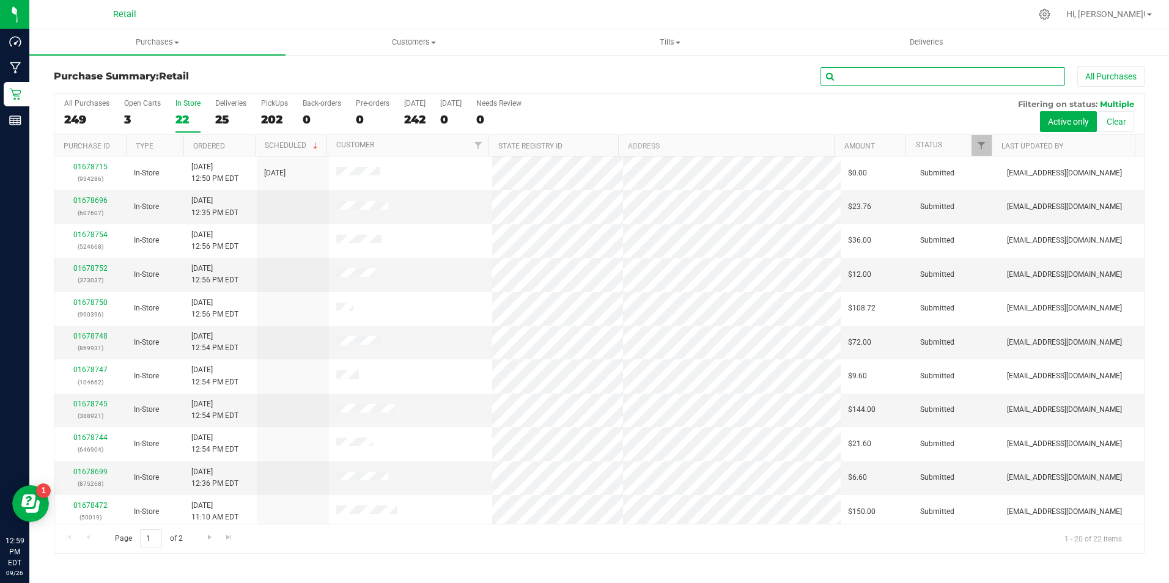
click at [932, 76] on input "text" at bounding box center [942, 76] width 245 height 18
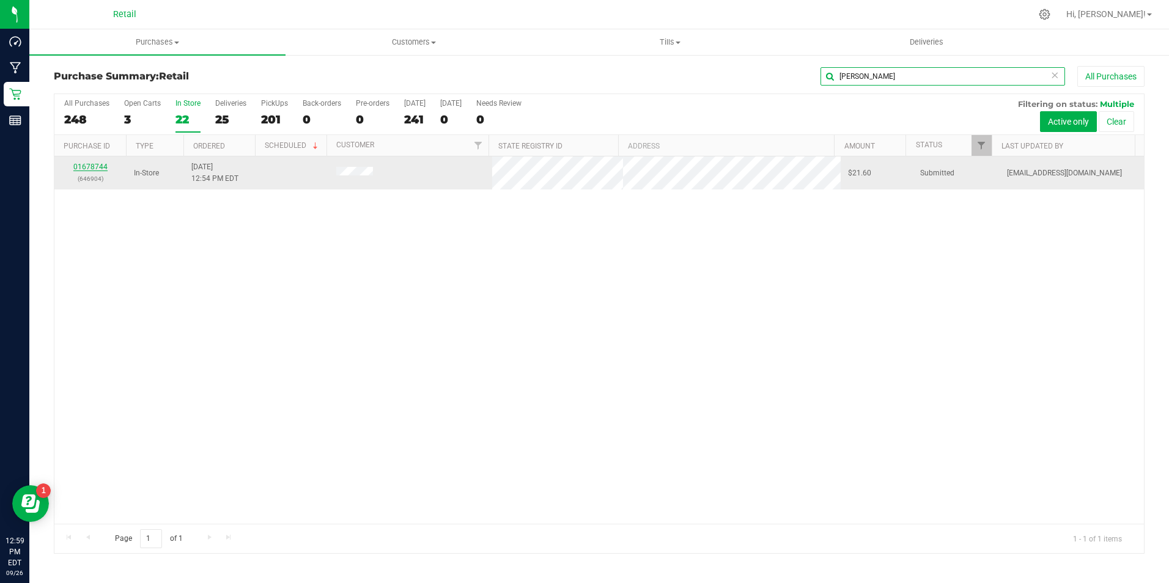
type input "[PERSON_NAME]"
click at [87, 164] on link "01678744" at bounding box center [90, 167] width 34 height 9
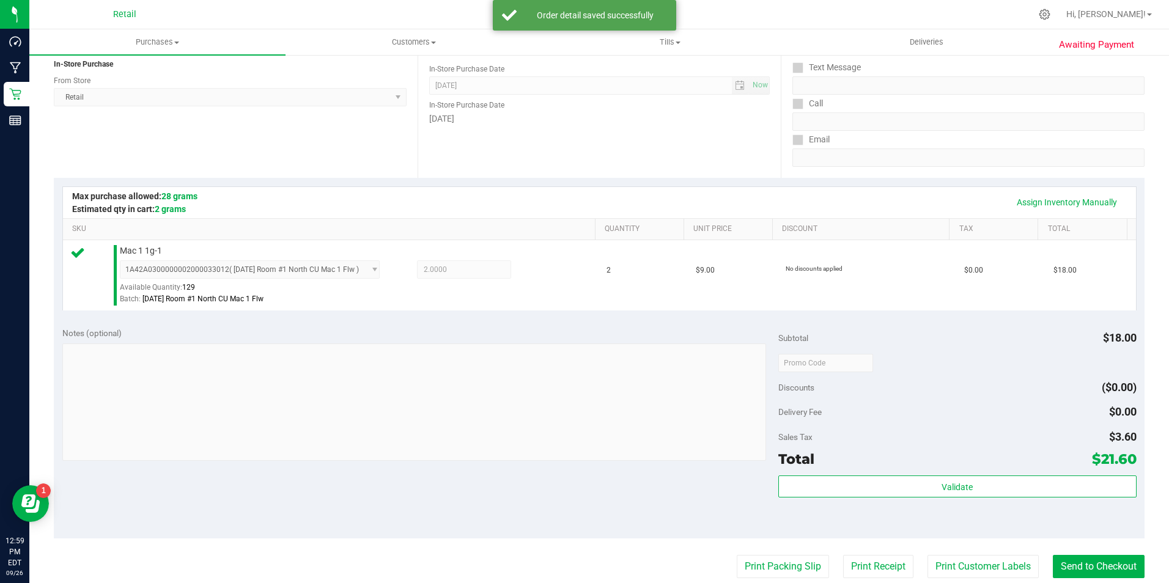
scroll to position [164, 0]
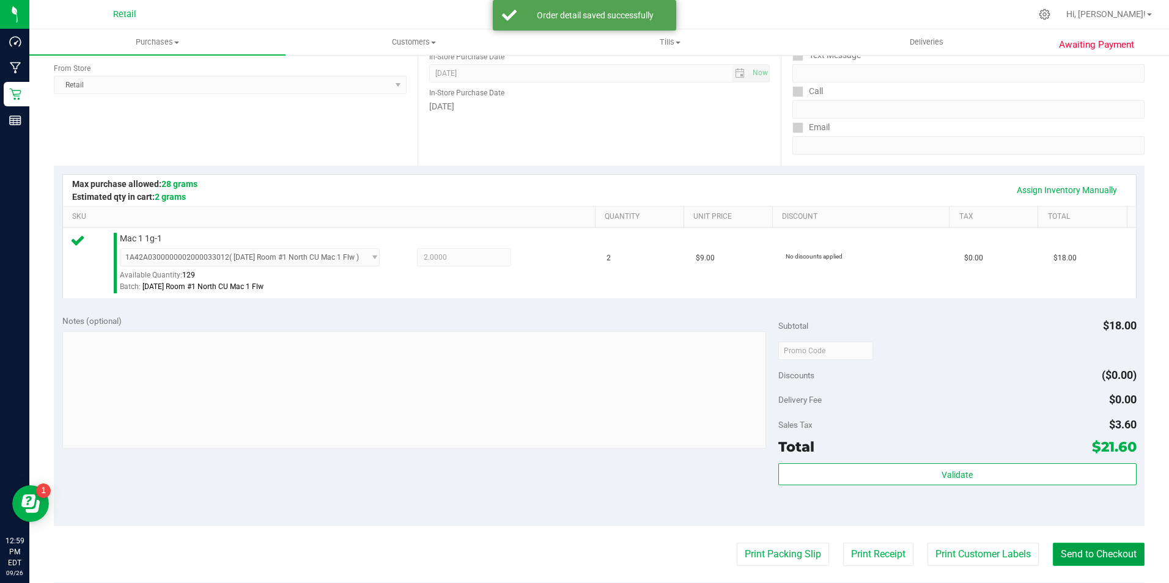
click at [1078, 561] on button "Send to Checkout" at bounding box center [1099, 554] width 92 height 23
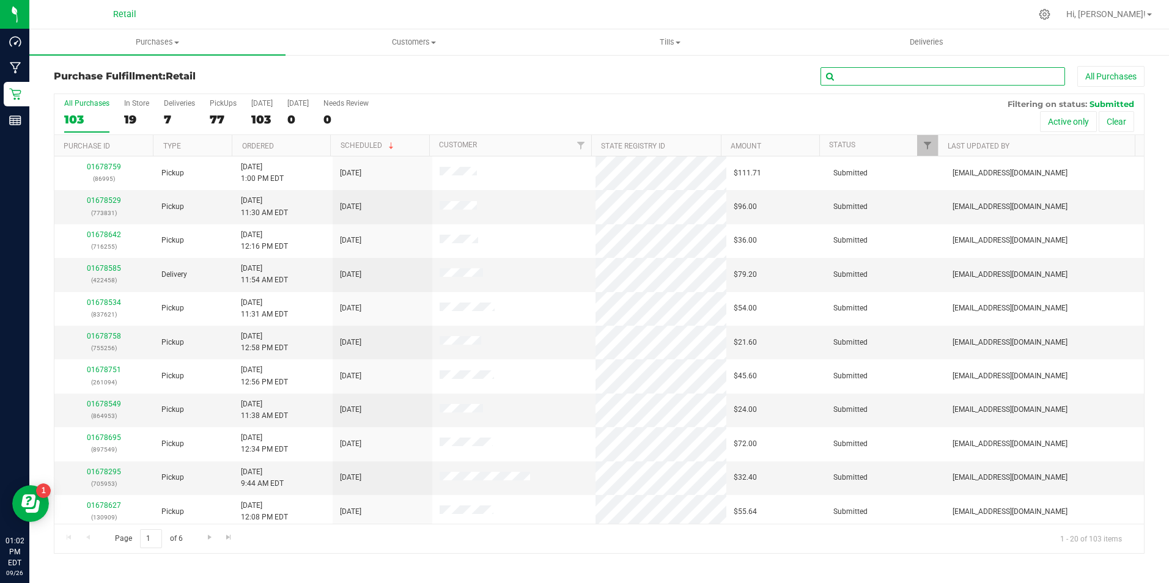
click at [852, 78] on input "text" at bounding box center [942, 76] width 245 height 18
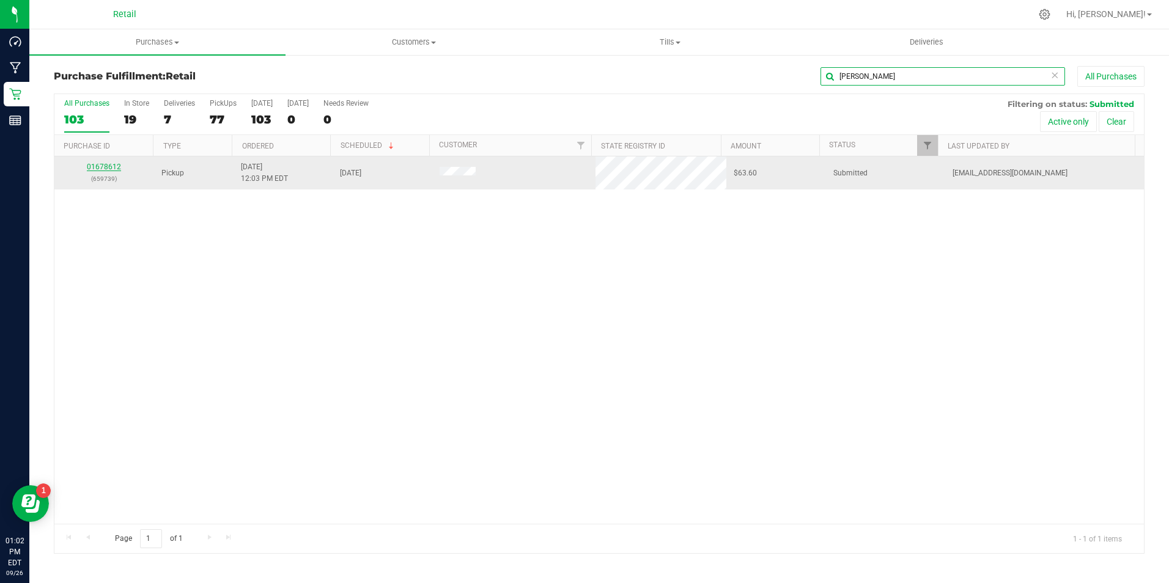
type input "[PERSON_NAME]"
click at [117, 167] on link "01678612" at bounding box center [104, 167] width 34 height 9
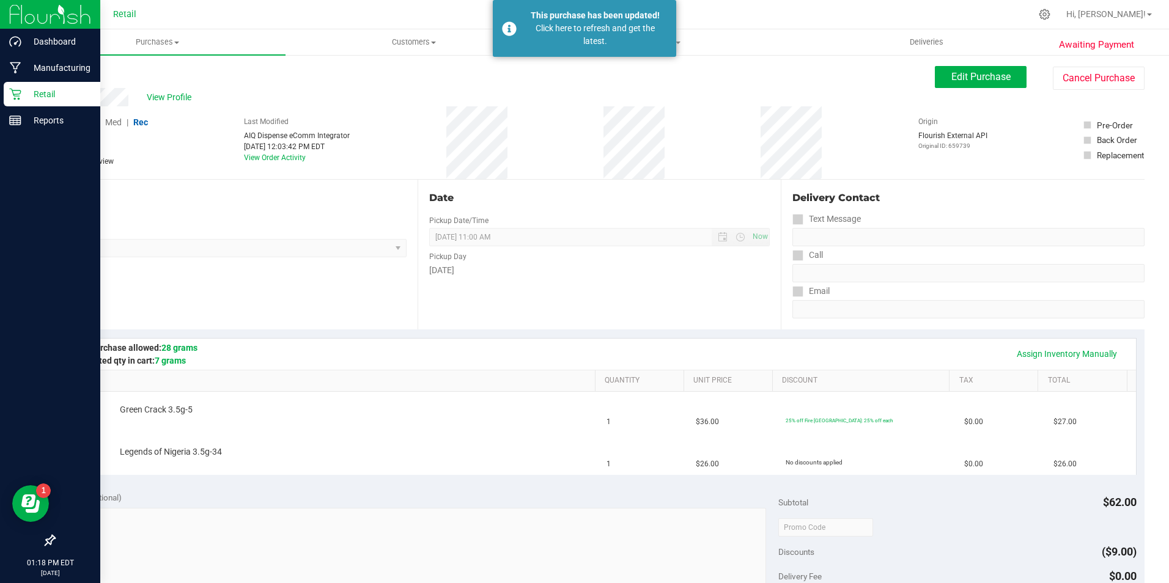
click at [17, 94] on icon at bounding box center [15, 95] width 12 height 12
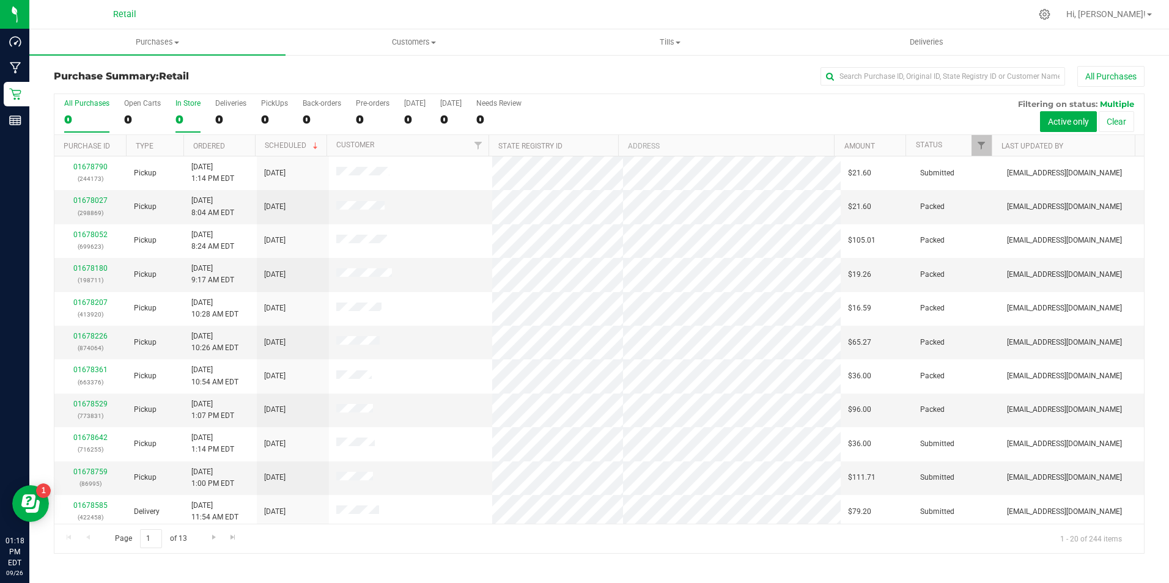
click at [180, 116] on div "0" at bounding box center [187, 119] width 25 height 14
click at [0, 0] on input "In Store 0" at bounding box center [0, 0] width 0 height 0
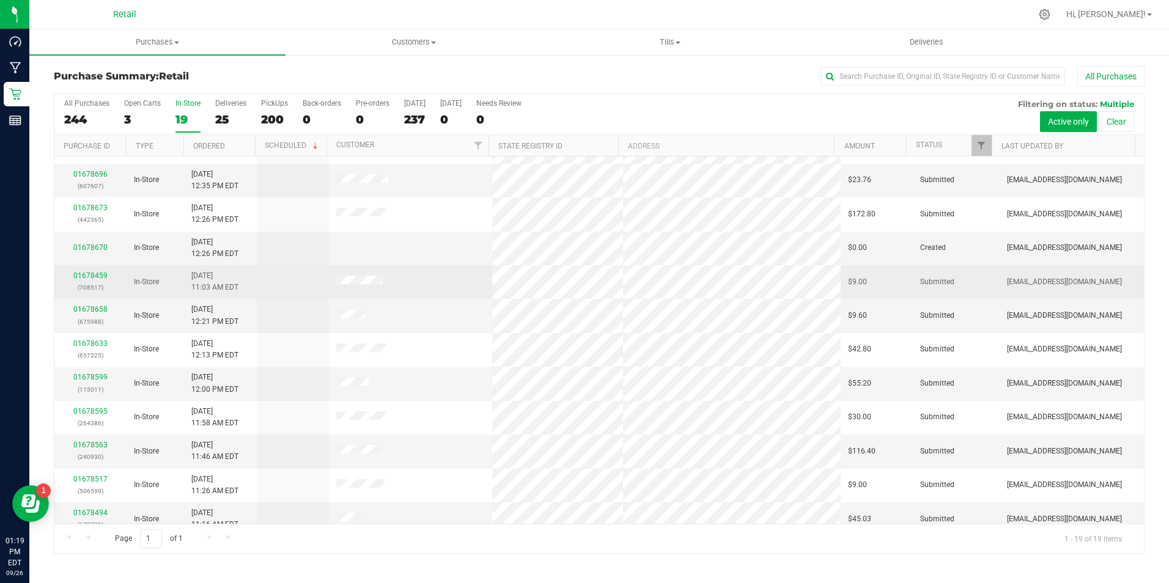
scroll to position [276, 0]
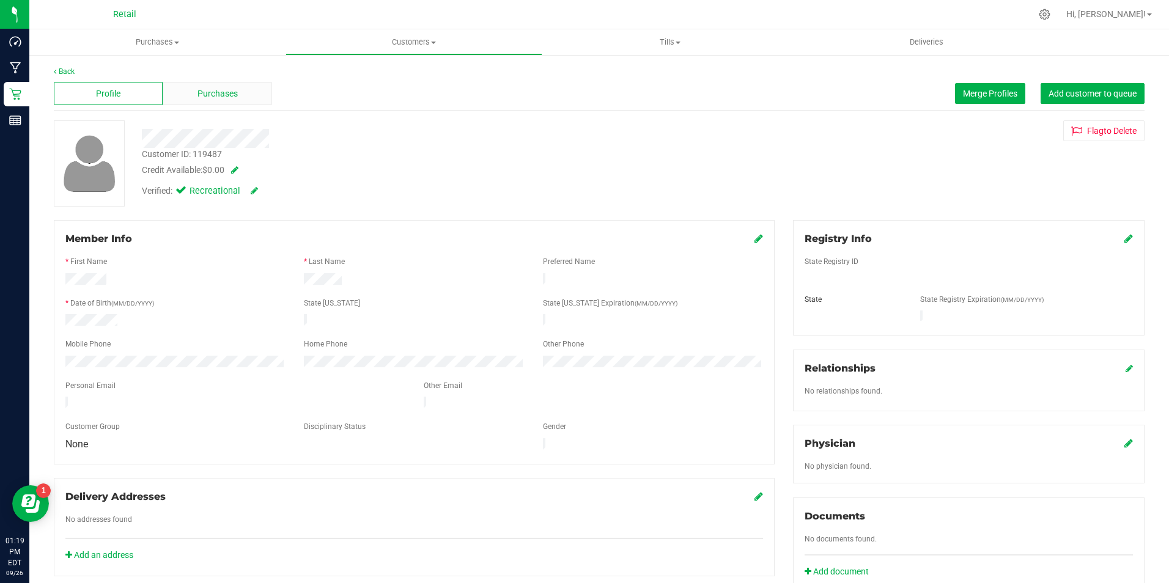
click at [224, 103] on div "Purchases" at bounding box center [217, 93] width 109 height 23
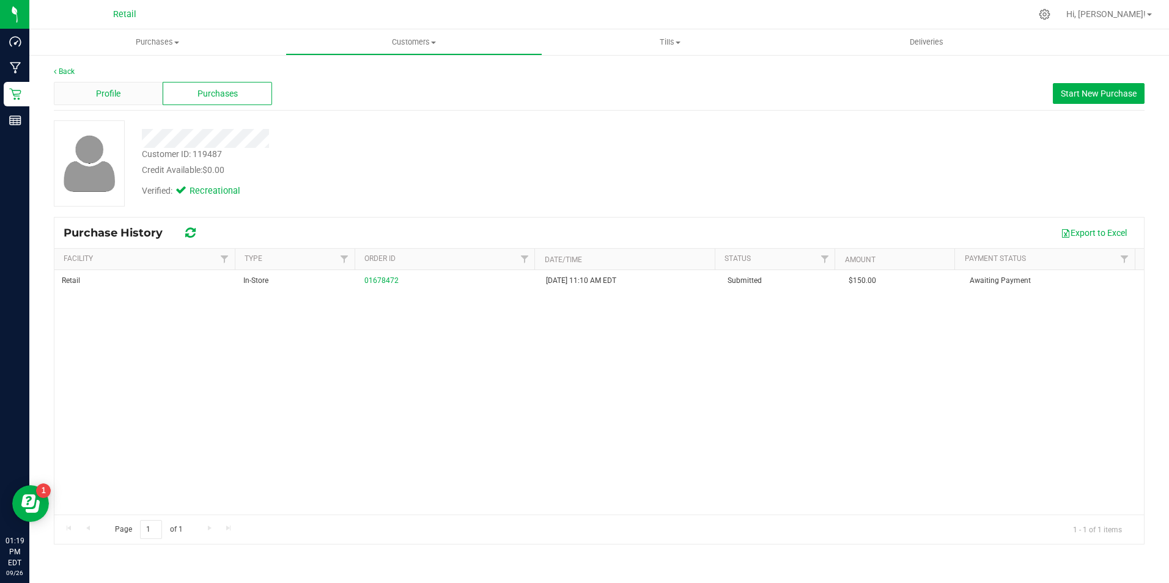
click at [136, 98] on div "Profile" at bounding box center [108, 93] width 109 height 23
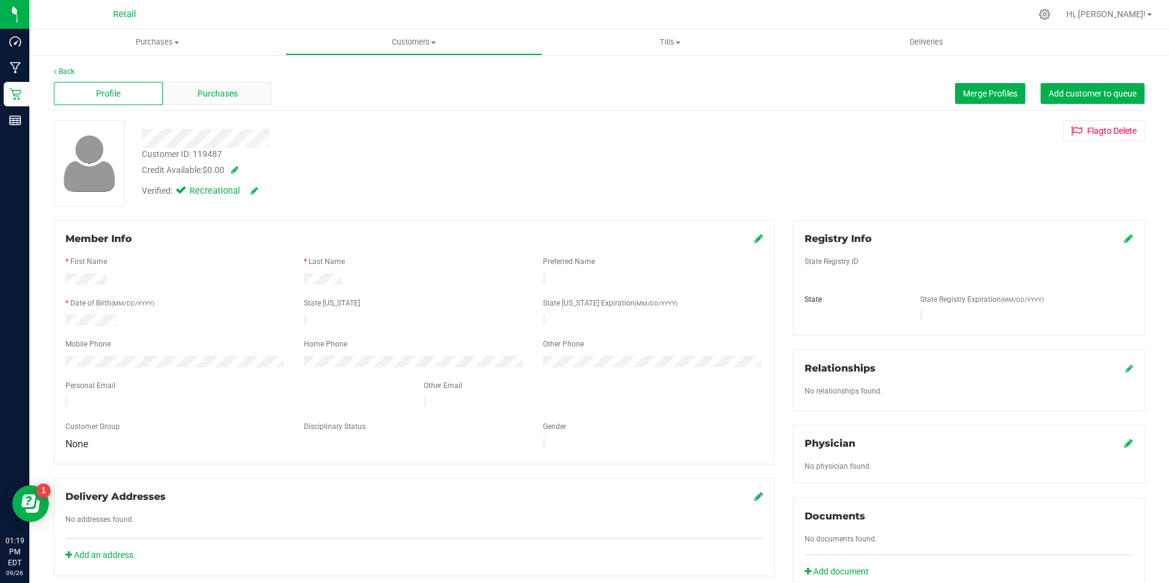
click at [218, 96] on span "Purchases" at bounding box center [217, 93] width 40 height 13
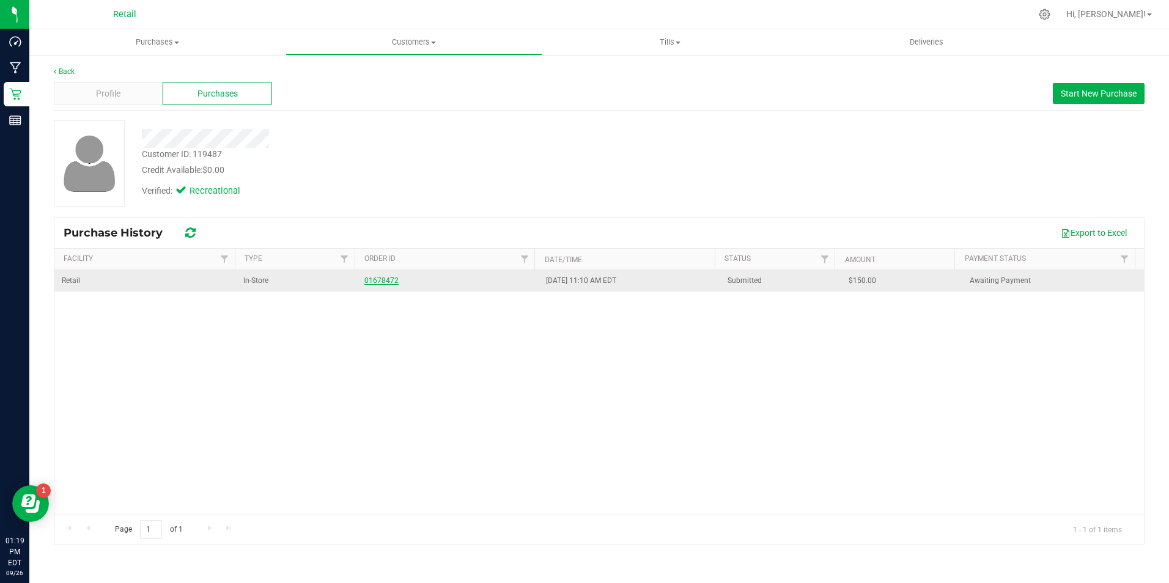
click at [367, 283] on link "01678472" at bounding box center [381, 280] width 34 height 9
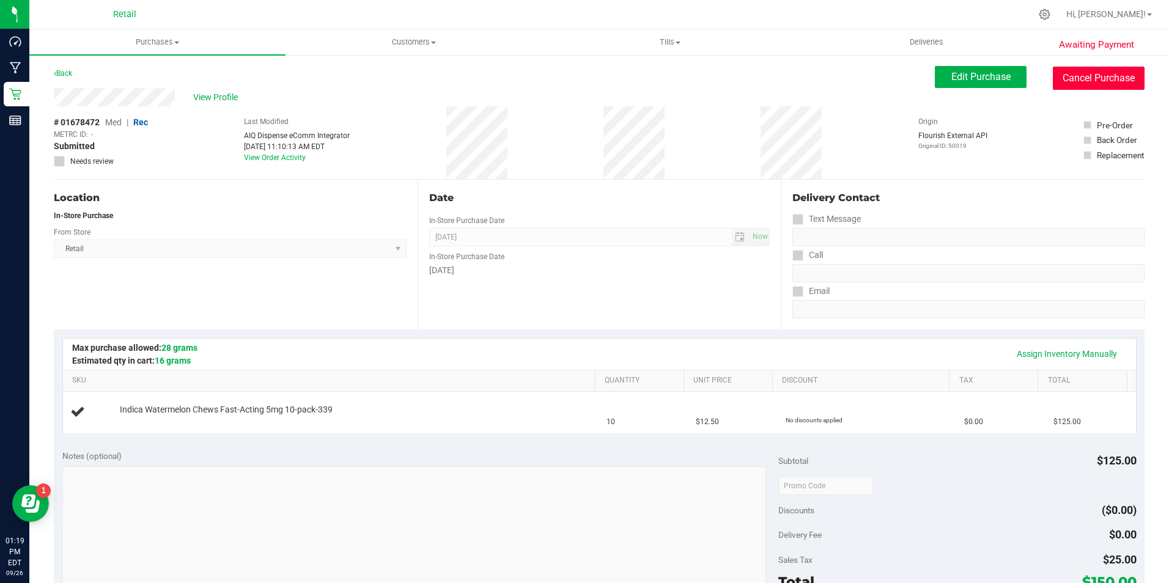
click at [1057, 73] on button "Cancel Purchase" at bounding box center [1099, 78] width 92 height 23
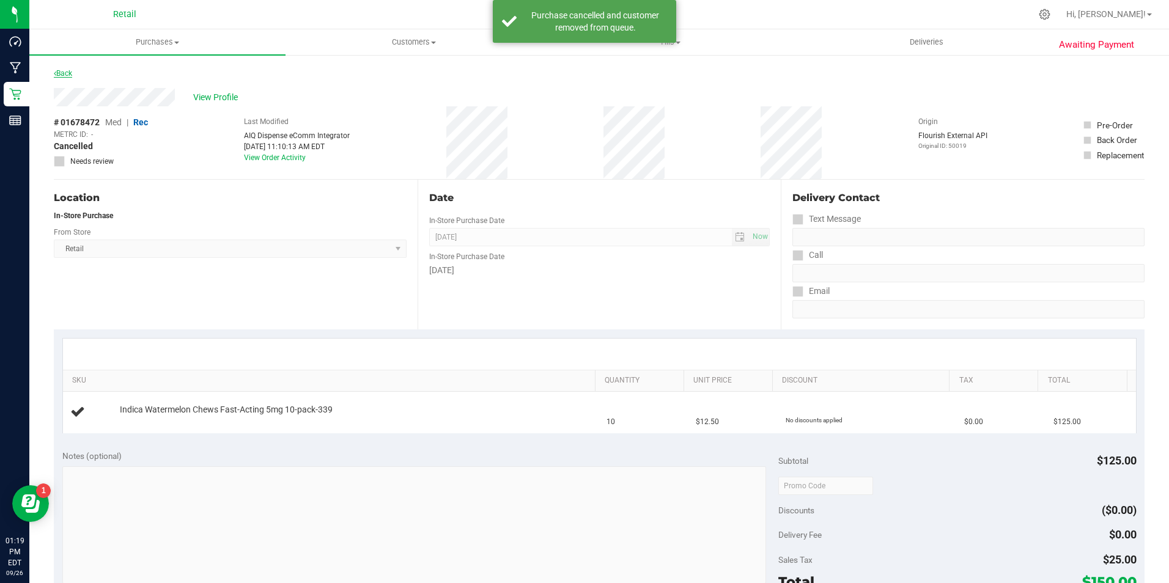
click at [70, 71] on link "Back" at bounding box center [63, 73] width 18 height 9
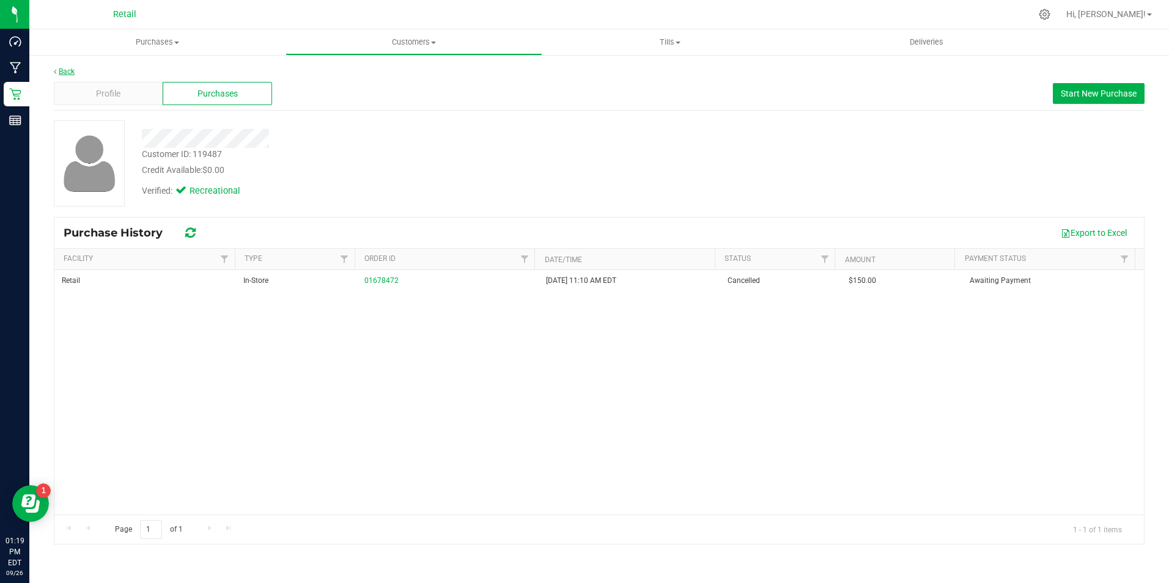
click at [59, 67] on link "Back" at bounding box center [64, 71] width 21 height 9
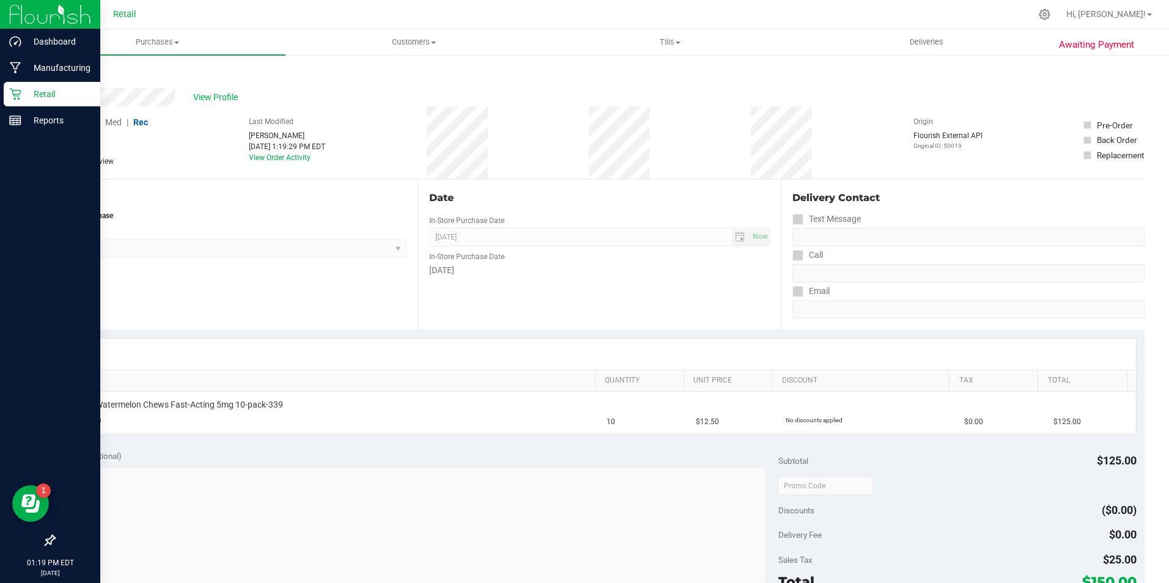
click at [17, 91] on icon at bounding box center [15, 94] width 12 height 12
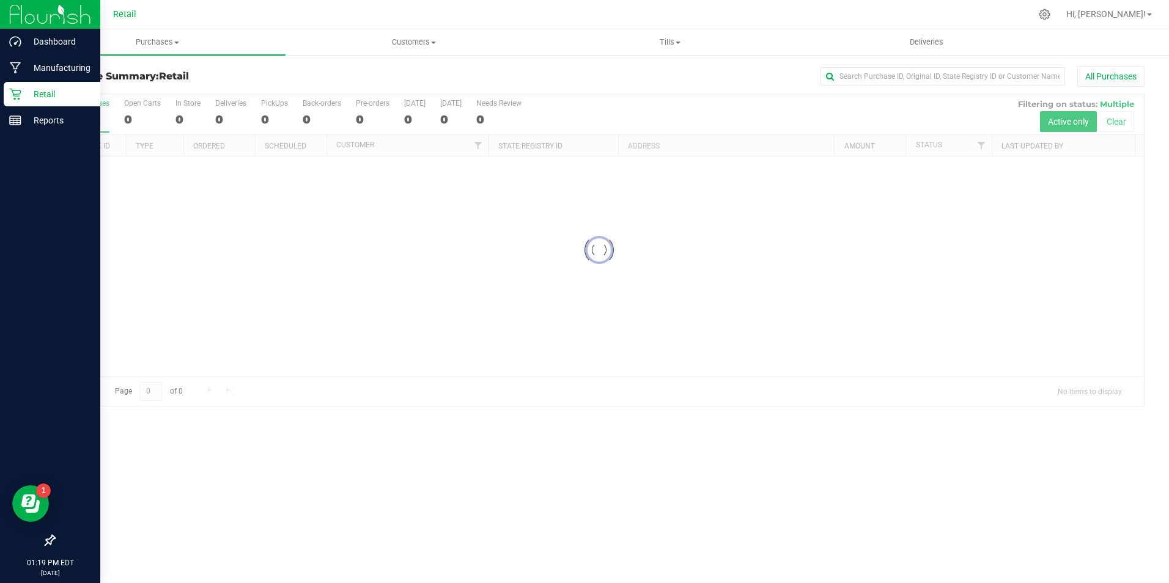
click at [33, 90] on p "Retail" at bounding box center [57, 94] width 73 height 15
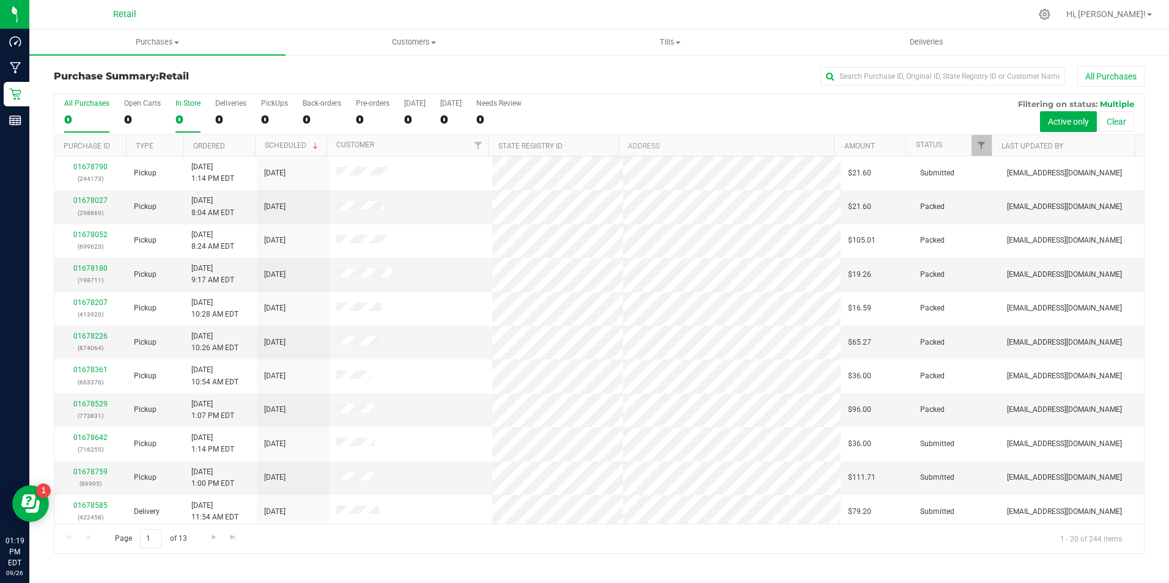
click at [193, 116] on div "0" at bounding box center [187, 119] width 25 height 14
click at [0, 0] on input "In Store 0" at bounding box center [0, 0] width 0 height 0
click at [101, 209] on link "01678670" at bounding box center [90, 206] width 34 height 9
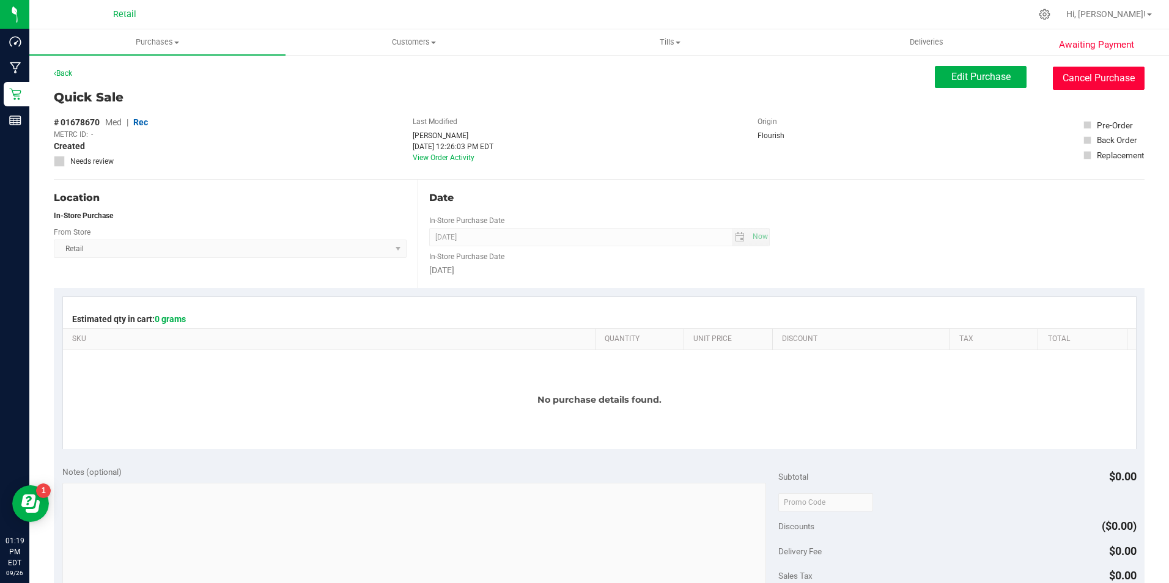
click at [1102, 79] on button "Cancel Purchase" at bounding box center [1099, 78] width 92 height 23
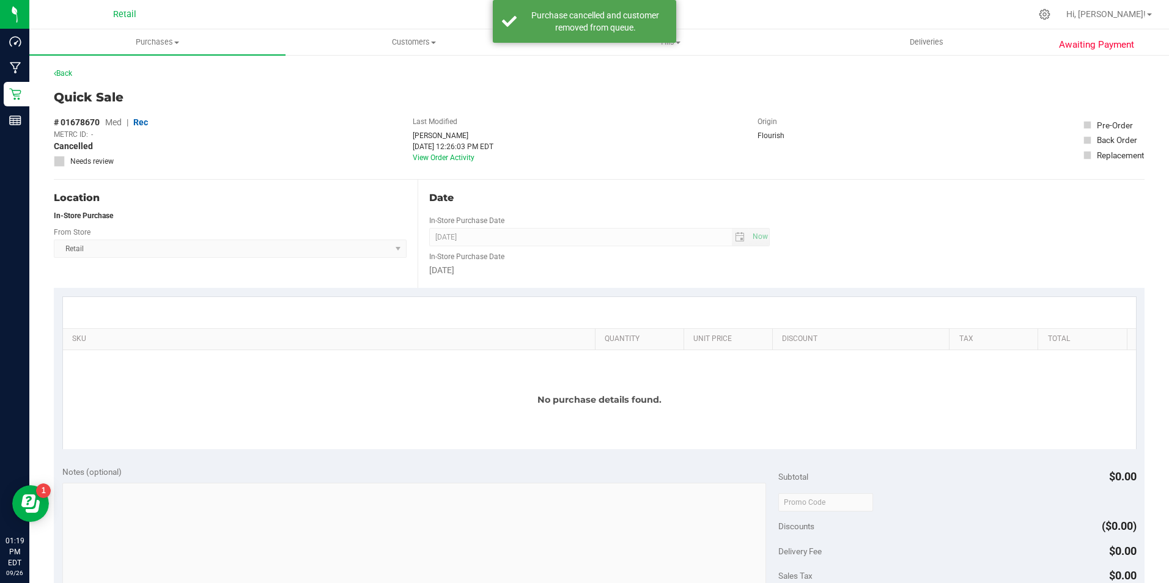
click at [75, 74] on div "Back" at bounding box center [599, 77] width 1091 height 22
click at [57, 77] on link "Back" at bounding box center [63, 73] width 18 height 9
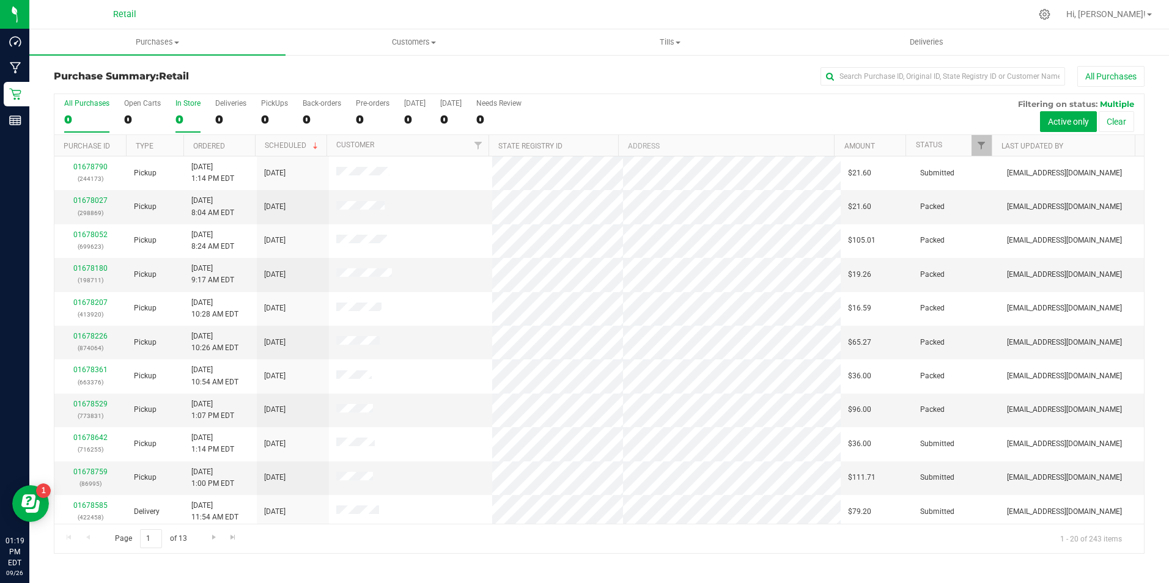
click at [181, 112] on div "0" at bounding box center [187, 119] width 25 height 14
click at [0, 0] on input "In Store 0" at bounding box center [0, 0] width 0 height 0
click at [95, 204] on link "01678669" at bounding box center [90, 206] width 34 height 9
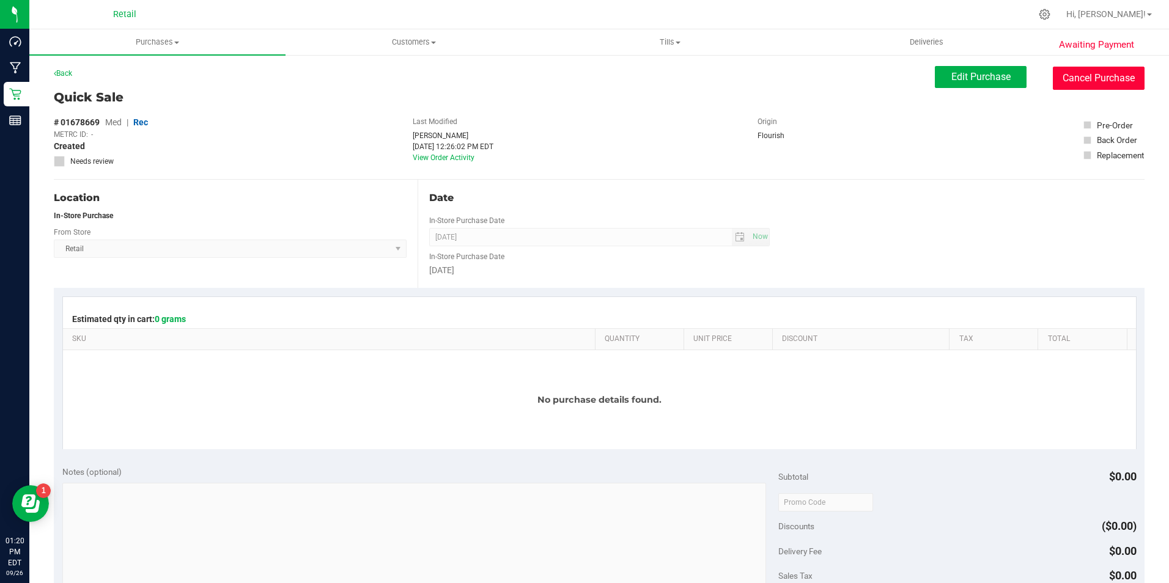
click at [1069, 76] on button "Cancel Purchase" at bounding box center [1099, 78] width 92 height 23
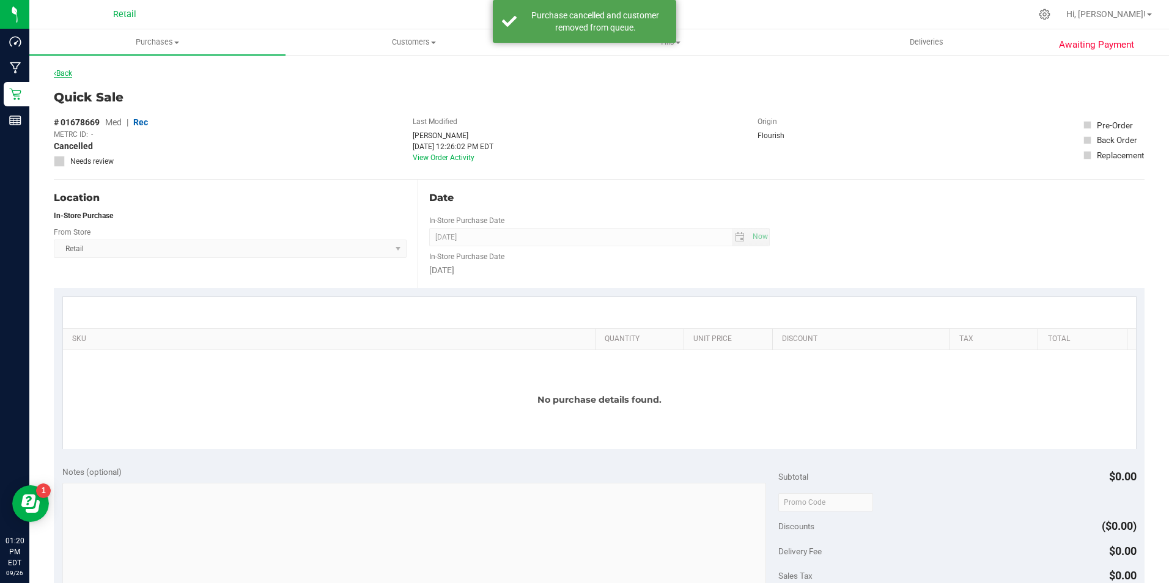
click at [70, 77] on link "Back" at bounding box center [63, 73] width 18 height 9
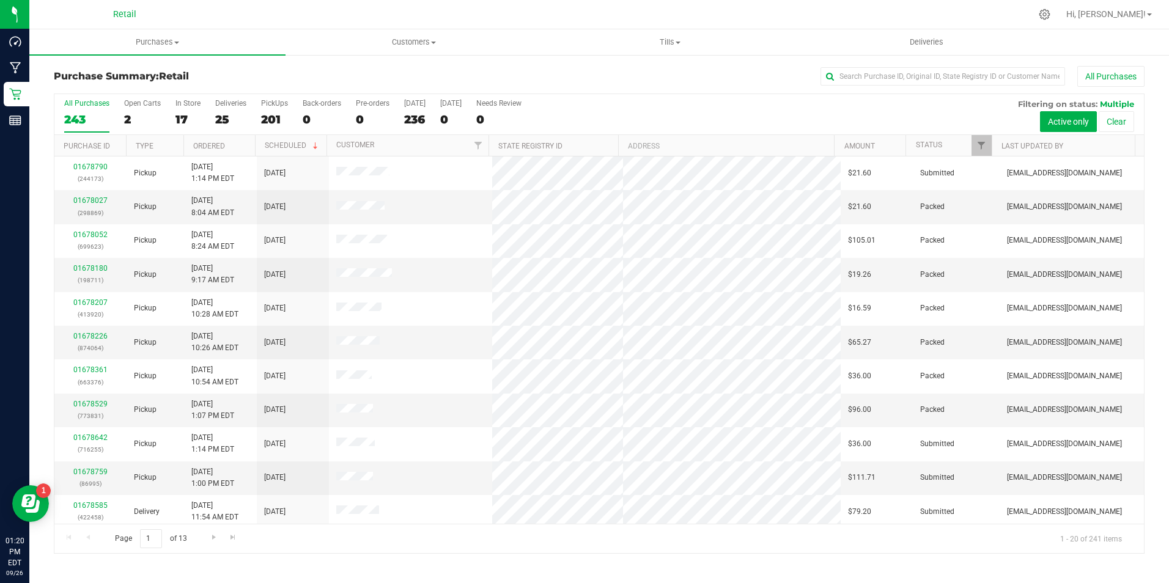
click at [173, 119] on div "All Purchases 243 Open Carts 2 In Store 17 Deliveries 25 PickUps 201 Back-order…" at bounding box center [598, 114] width 1089 height 41
click at [173, 119] on div "All Purchases 241 Open Carts 1 In Store 16 Deliveries 25 PickUps 200 Back-order…" at bounding box center [598, 114] width 1089 height 41
drag, startPoint x: 173, startPoint y: 119, endPoint x: 185, endPoint y: 117, distance: 11.8
click at [185, 117] on div "16" at bounding box center [187, 119] width 25 height 14
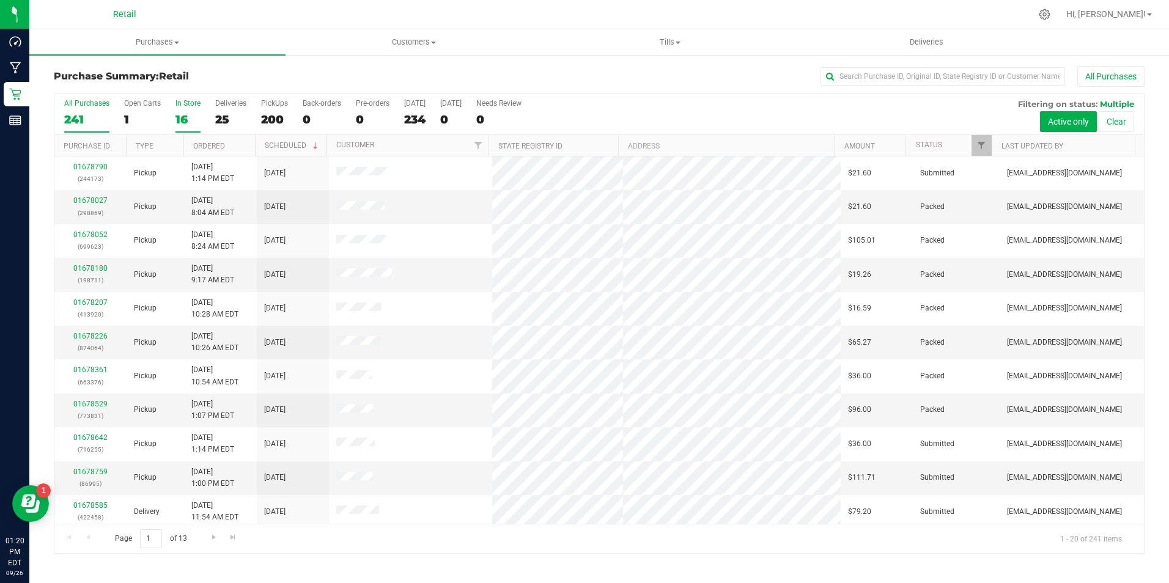
click at [0, 0] on input "In Store 16" at bounding box center [0, 0] width 0 height 0
